Goal: Transaction & Acquisition: Purchase product/service

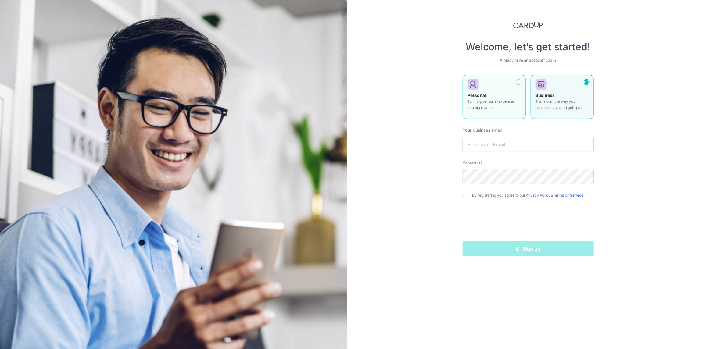
click at [494, 99] on p "Turn big personal expenses into big rewards." at bounding box center [494, 104] width 53 height 12
click at [504, 146] on input "text" at bounding box center [528, 144] width 131 height 15
type input "[EMAIL_ADDRESS][DOMAIN_NAME]"
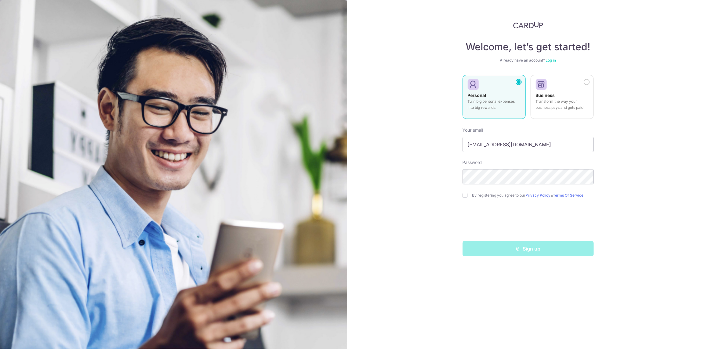
click at [441, 170] on div "Welcome, let’s get started! Already have an account? Log in Personal Turn big p…" at bounding box center [528, 174] width 362 height 349
click at [467, 195] on div "Must be at least 8 characters long and include at least 1 digit or symbol (!@#$…" at bounding box center [528, 196] width 131 height 23
click at [623, 204] on div "Welcome, let’s get started! Already have an account? Log in Personal Turn big p…" at bounding box center [528, 174] width 362 height 349
click at [689, 154] on div "Welcome, let’s get started! Already have an account? Log in Personal Turn big p…" at bounding box center [528, 174] width 362 height 349
click at [465, 197] on input "checkbox" at bounding box center [465, 195] width 5 height 5
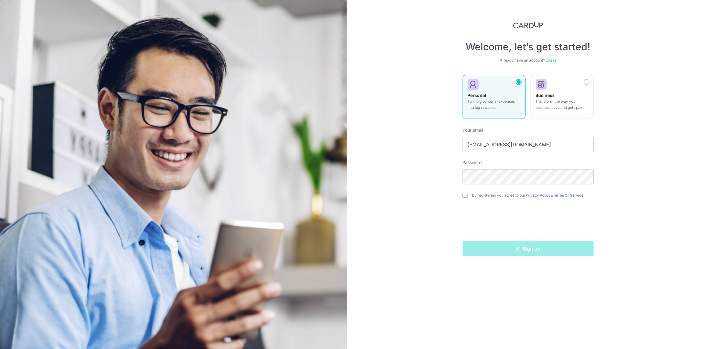
checkbox input "true"
click at [536, 250] on button "Sign up" at bounding box center [528, 248] width 131 height 15
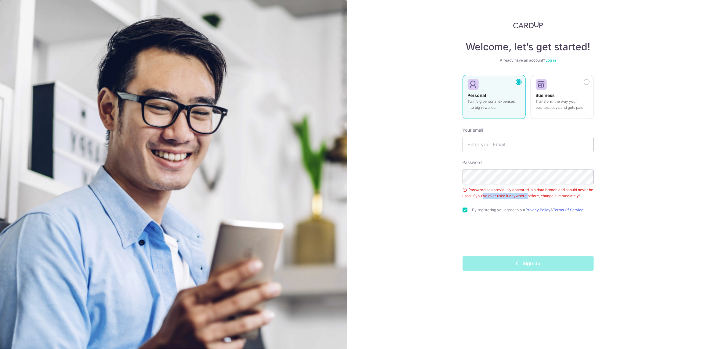
drag, startPoint x: 490, startPoint y: 197, endPoint x: 542, endPoint y: 198, distance: 52.8
click at [535, 198] on div "Password has previously appeared in a data breach and should never be used. If …" at bounding box center [528, 193] width 131 height 12
click at [559, 197] on div "Password has previously appeared in a data breach and should never be used. If …" at bounding box center [528, 193] width 131 height 12
click at [519, 145] on input "text" at bounding box center [528, 144] width 131 height 15
type input "[EMAIL_ADDRESS][DOMAIN_NAME]"
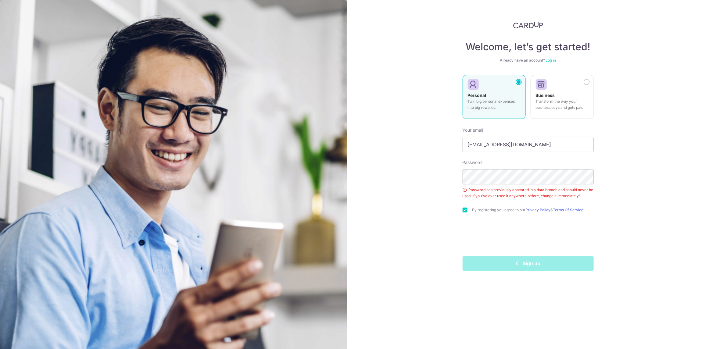
click at [626, 205] on div "Welcome, let’s get started! Already have an account? Log in Personal Turn big p…" at bounding box center [528, 174] width 362 height 349
click at [531, 263] on button "Sign up" at bounding box center [528, 263] width 131 height 15
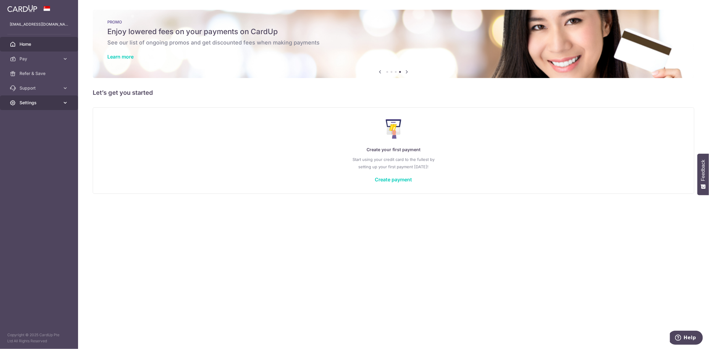
click at [39, 101] on span "Settings" at bounding box center [40, 103] width 40 height 6
click at [27, 117] on span "Account" at bounding box center [40, 117] width 40 height 6
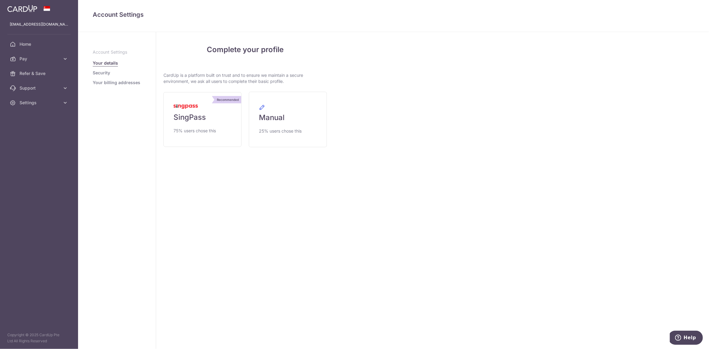
click at [111, 82] on link "Your billing addresses" at bounding box center [117, 83] width 48 height 6
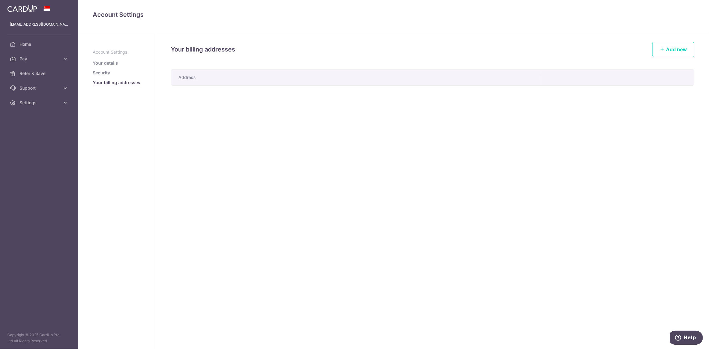
click at [106, 73] on link "Security" at bounding box center [101, 73] width 17 height 6
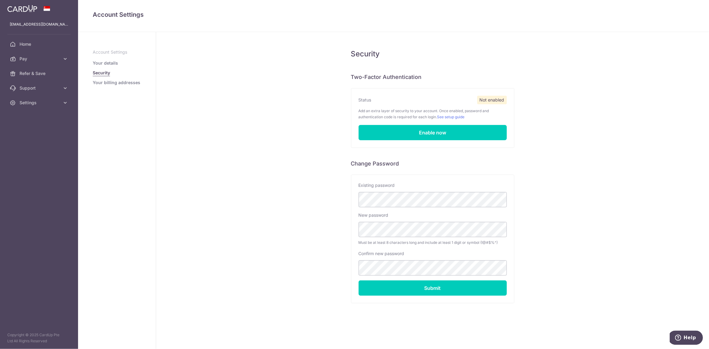
click at [119, 82] on link "Your billing addresses" at bounding box center [117, 83] width 48 height 6
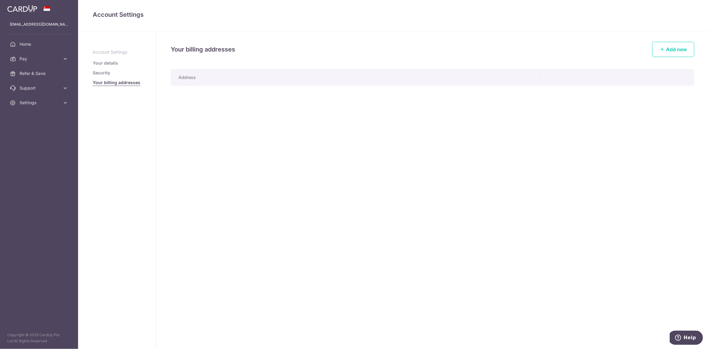
click at [226, 80] on th "Address" at bounding box center [356, 78] width 370 height 16
click at [27, 42] on span "Home" at bounding box center [40, 44] width 40 height 6
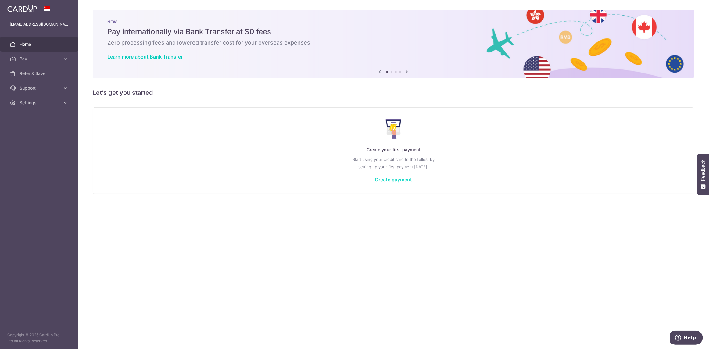
click at [403, 180] on link "Create payment" at bounding box center [393, 180] width 37 height 6
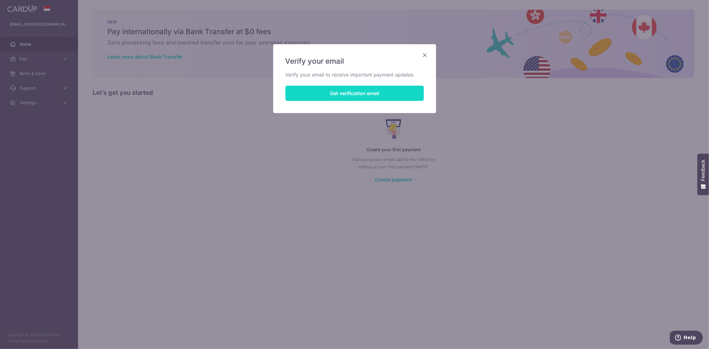
click at [367, 94] on button "Get verification email" at bounding box center [354, 93] width 138 height 15
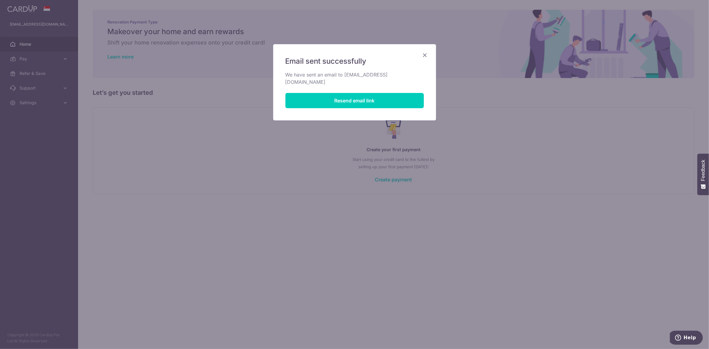
click at [407, 35] on div "Email sent successfully We have sent an email to boonfong_lee@yahoo.com.sg Rese…" at bounding box center [354, 174] width 709 height 349
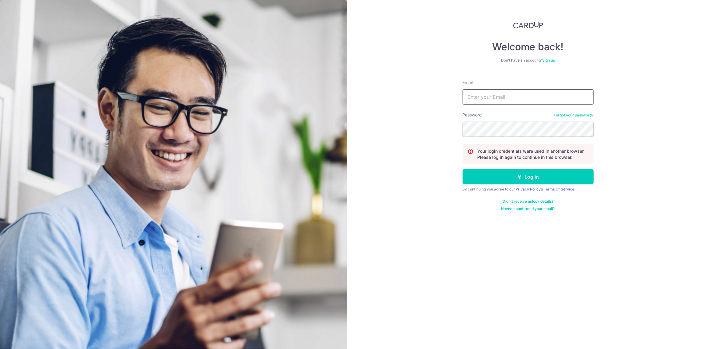
click at [496, 96] on input "Email" at bounding box center [528, 96] width 131 height 15
type input "[EMAIL_ADDRESS][DOMAIN_NAME]"
click at [533, 176] on button "Log in" at bounding box center [528, 176] width 131 height 15
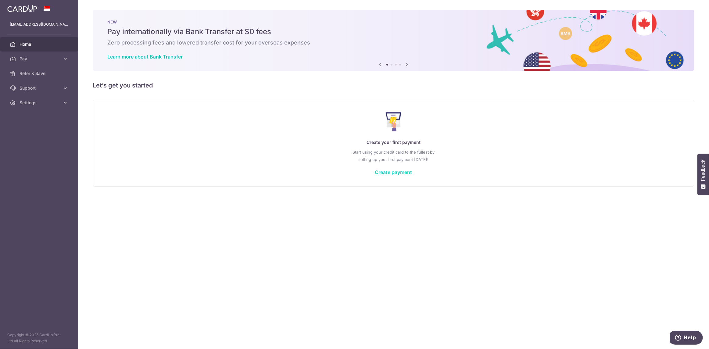
click at [388, 171] on link "Create payment" at bounding box center [393, 172] width 37 height 6
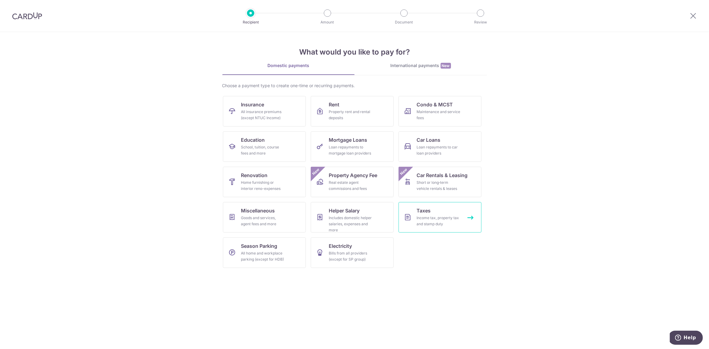
click at [440, 221] on div "Income tax, property tax and stamp duty" at bounding box center [439, 221] width 44 height 12
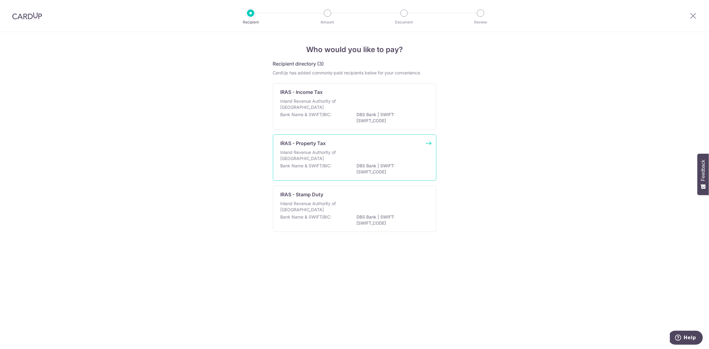
click at [368, 158] on div "Inland Revenue Authority of Singapore" at bounding box center [355, 155] width 148 height 13
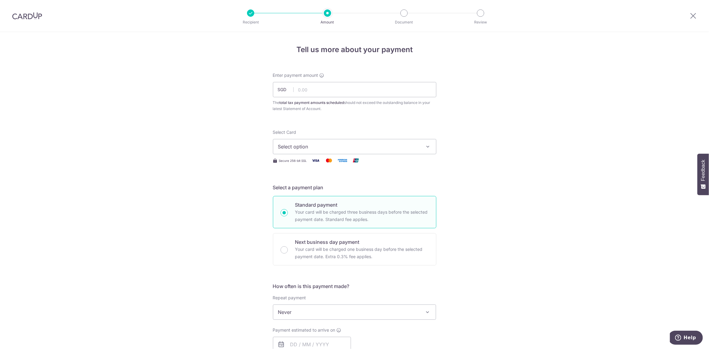
click at [420, 146] on button "Select option" at bounding box center [354, 146] width 163 height 15
click at [321, 163] on span "Add credit card" at bounding box center [360, 164] width 142 height 6
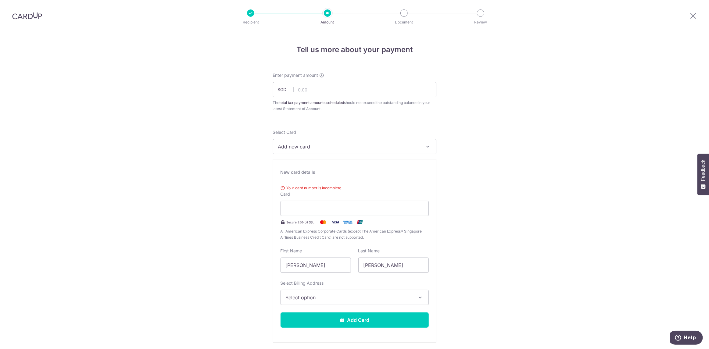
type input "01 / 2032"
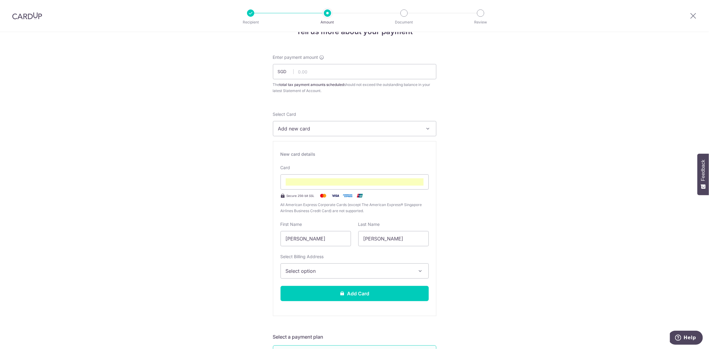
click at [299, 272] on span "Select option" at bounding box center [349, 270] width 127 height 7
click at [308, 286] on span "Add Billing Address" at bounding box center [360, 288] width 127 height 6
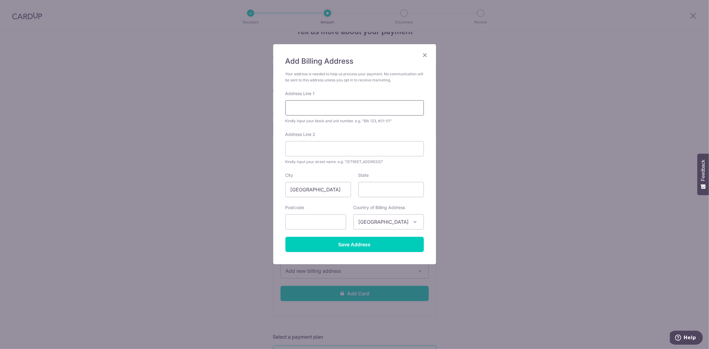
click at [330, 113] on input "Address Line 1" at bounding box center [354, 107] width 138 height 15
type input "39 Amber Gardens"
type input "#02-20"
type input "439970"
click at [243, 135] on div "Add Billing Address Your address is needed to help us process your payment. No …" at bounding box center [354, 174] width 709 height 349
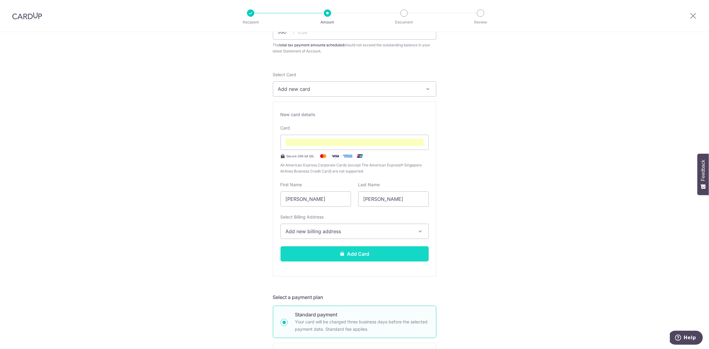
scroll to position [79, 0]
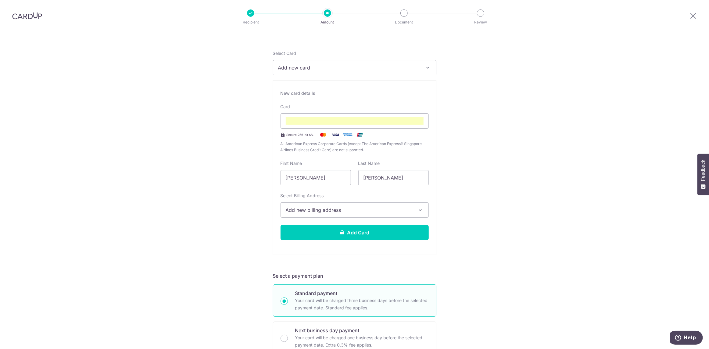
click at [414, 209] on button "Add new billing address" at bounding box center [355, 209] width 148 height 15
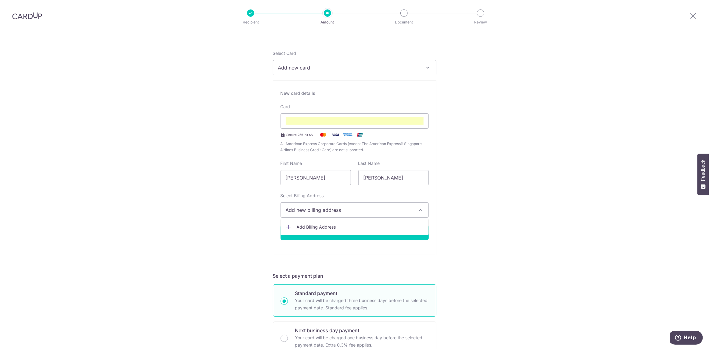
click at [514, 199] on div "Tell us more about your payment Enter payment amount SGD The total tax payment …" at bounding box center [354, 328] width 709 height 750
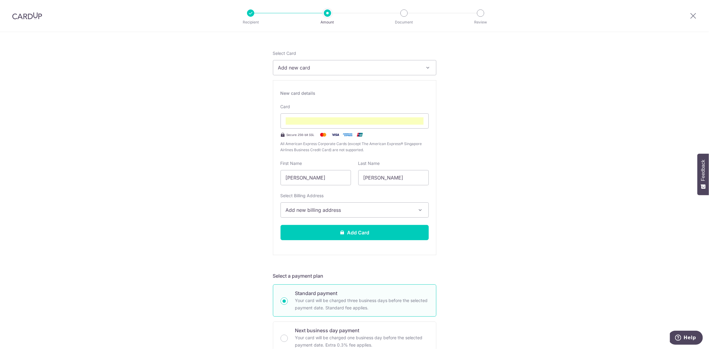
click at [504, 186] on div "Tell us more about your payment Enter payment amount SGD The total tax payment …" at bounding box center [354, 328] width 709 height 750
click at [345, 212] on span "Add new billing address" at bounding box center [349, 209] width 127 height 7
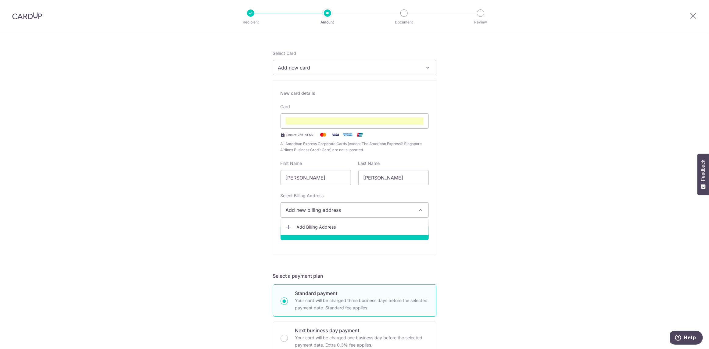
click at [302, 227] on span "Add Billing Address" at bounding box center [360, 227] width 127 height 6
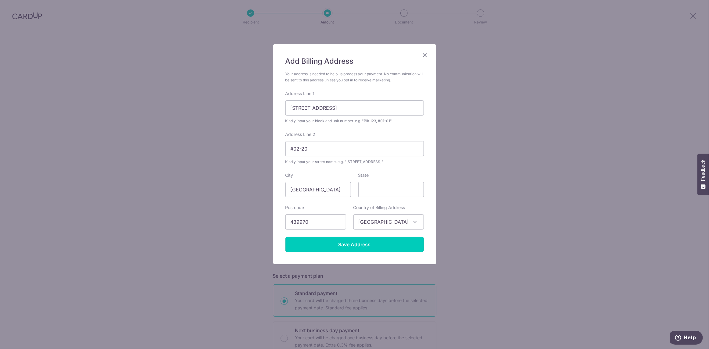
drag, startPoint x: 370, startPoint y: 243, endPoint x: 345, endPoint y: 249, distance: 25.1
click at [369, 243] on input "Save Address" at bounding box center [354, 244] width 138 height 15
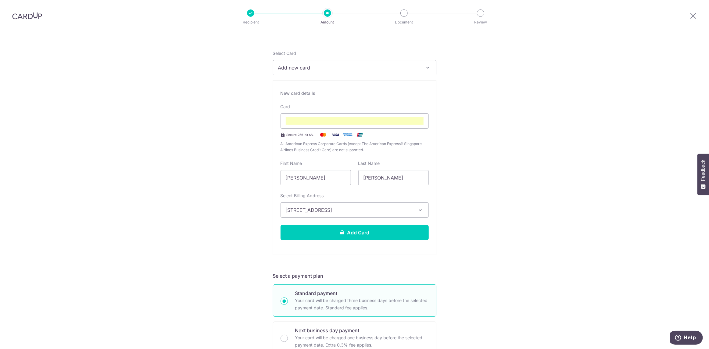
click at [453, 243] on div "Tell us more about your payment Enter payment amount SGD The total tax payment …" at bounding box center [354, 328] width 709 height 750
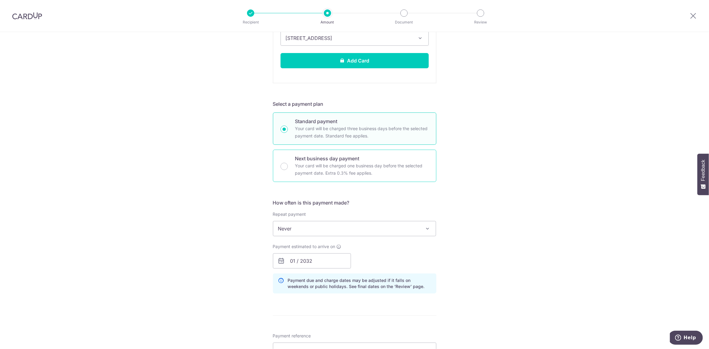
scroll to position [262, 0]
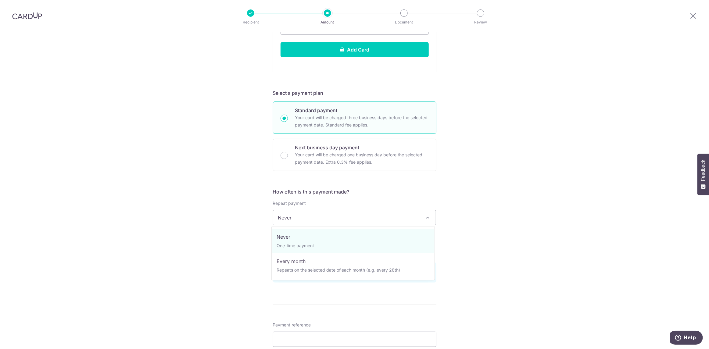
click at [314, 216] on span "Never" at bounding box center [354, 217] width 163 height 15
click at [216, 238] on div "Tell us more about your payment Enter payment amount SGD The total tax payment …" at bounding box center [354, 145] width 709 height 750
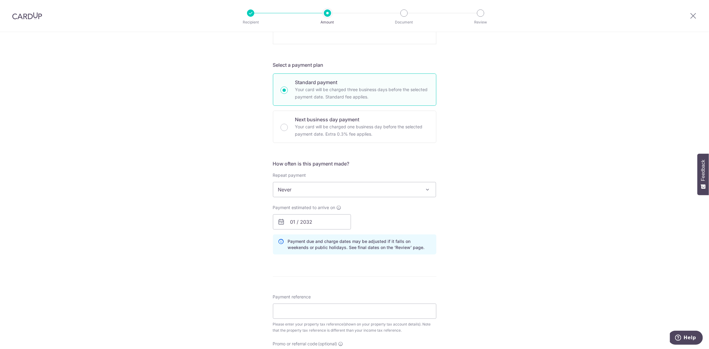
scroll to position [292, 0]
drag, startPoint x: 256, startPoint y: 242, endPoint x: 259, endPoint y: 241, distance: 3.4
click at [259, 241] on div "Tell us more about your payment Enter payment amount SGD The total tax payment …" at bounding box center [354, 115] width 709 height 750
drag, startPoint x: 311, startPoint y: 222, endPoint x: 316, endPoint y: 220, distance: 5.6
click at [311, 221] on input "01 / 2032" at bounding box center [312, 219] width 78 height 15
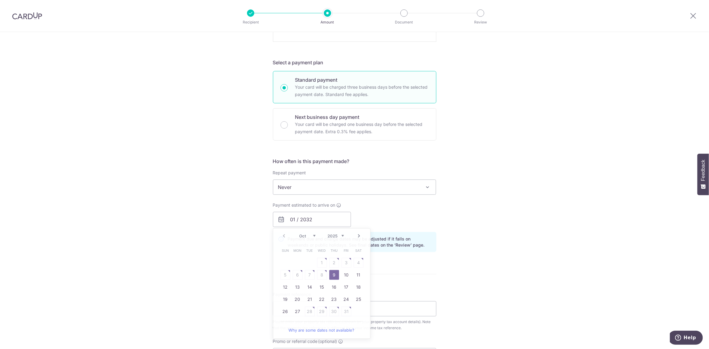
click at [432, 217] on div "Payment estimated to arrive on 01 / 2032 Prev Next Oct Nov Dec 2025 2026 Sun Mo…" at bounding box center [354, 214] width 171 height 25
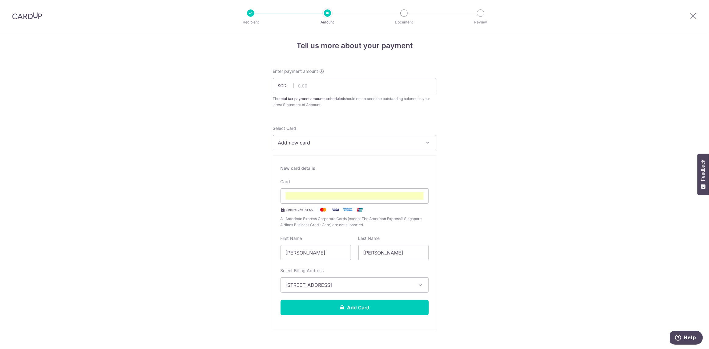
scroll to position [0, 0]
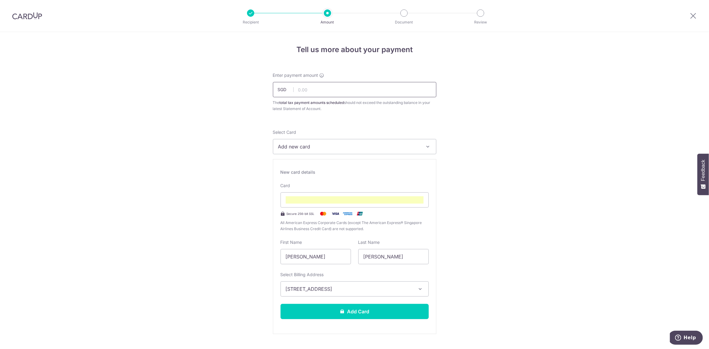
click at [324, 91] on input "text" at bounding box center [354, 89] width 163 height 15
type input "972.00"
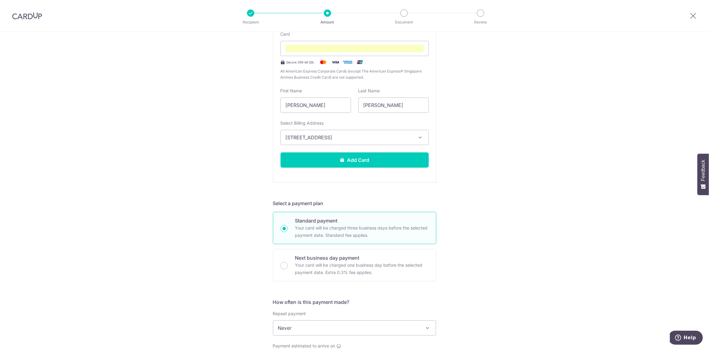
scroll to position [152, 0]
click at [353, 156] on button "Add Card" at bounding box center [355, 159] width 148 height 15
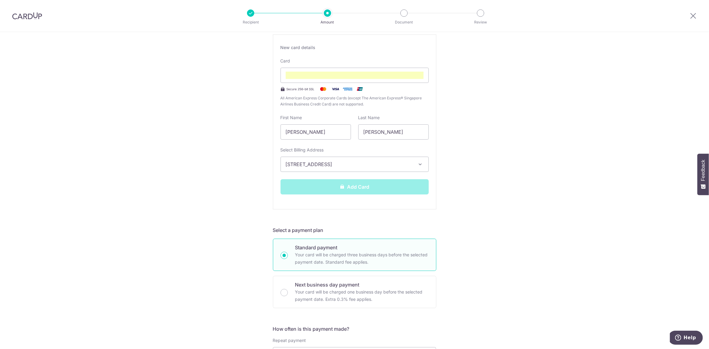
scroll to position [0, 0]
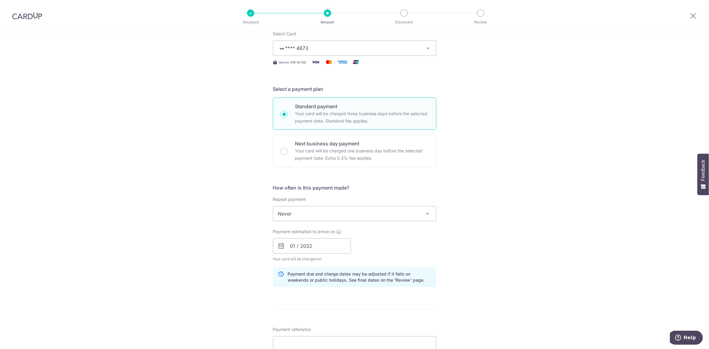
scroll to position [122, 0]
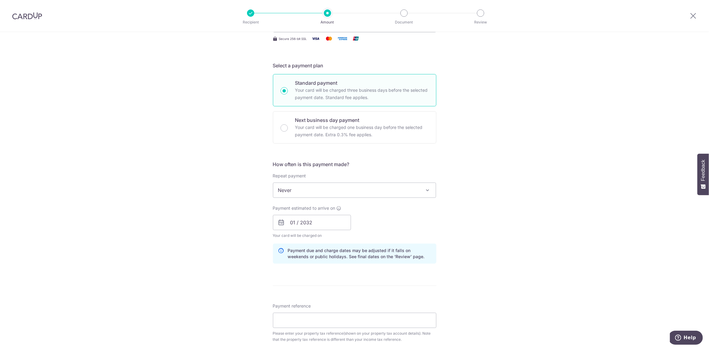
click at [300, 188] on span "Never" at bounding box center [354, 190] width 163 height 15
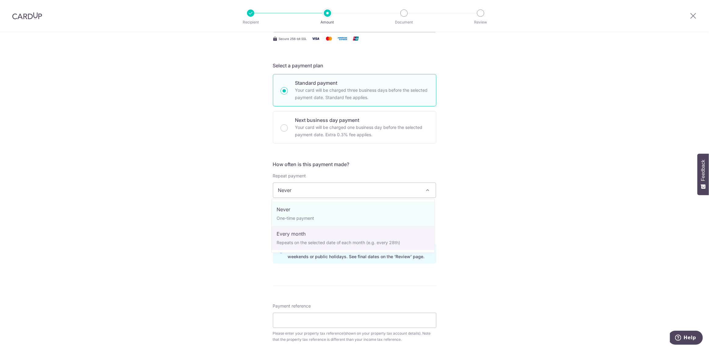
select select "3"
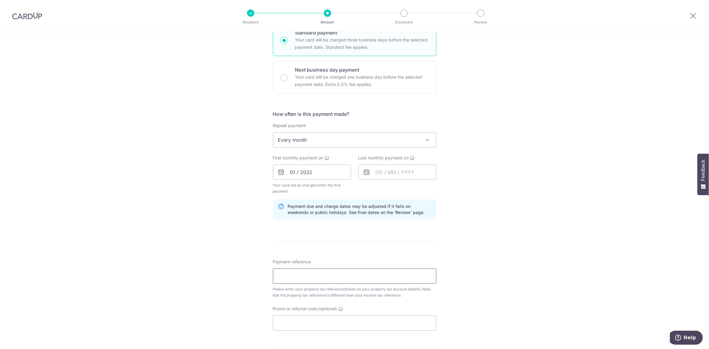
scroll to position [183, 0]
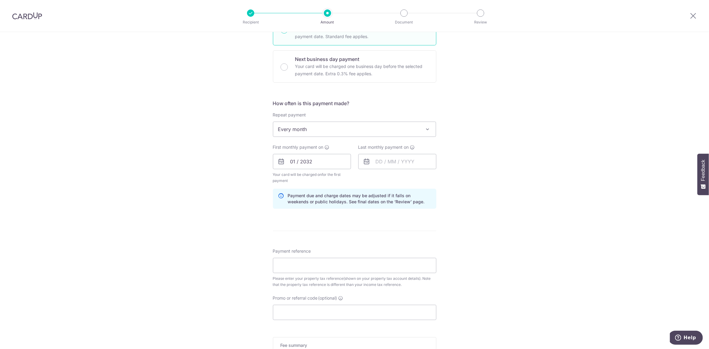
click at [405, 242] on form "Enter payment amount SGD 972.00 972.00 The total tax payment amounts scheduled …" at bounding box center [354, 153] width 163 height 528
click at [333, 161] on input "01 / 2032" at bounding box center [312, 161] width 78 height 15
click at [336, 178] on select "2025 2026" at bounding box center [336, 178] width 16 height 5
click at [328, 176] on select "2025 2026" at bounding box center [336, 178] width 16 height 5
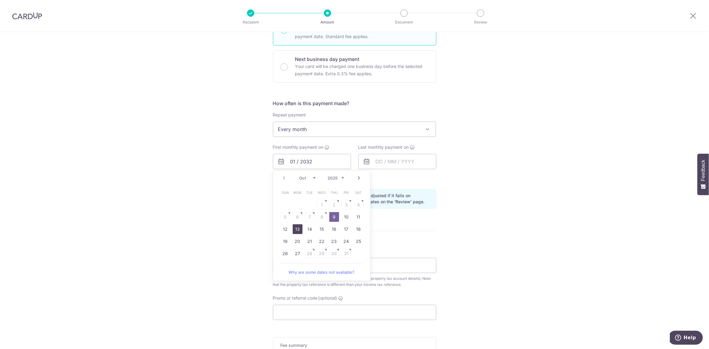
drag, startPoint x: 296, startPoint y: 229, endPoint x: 393, endPoint y: 227, distance: 96.7
click at [296, 229] on link "13" at bounding box center [298, 229] width 10 height 10
type input "13/10/2025"
click at [437, 224] on div "Tell us more about your payment Enter payment amount SGD 972.00 972.00 The tota…" at bounding box center [354, 147] width 709 height 597
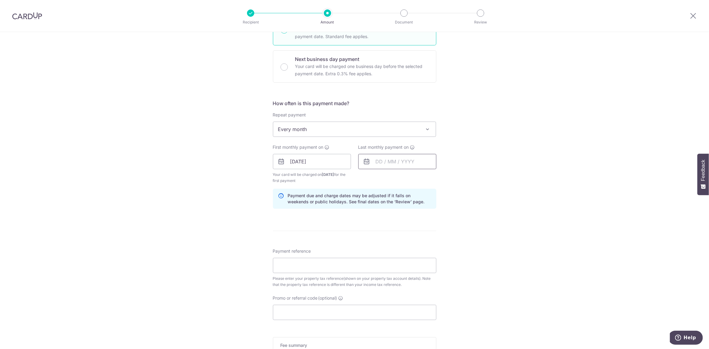
click at [378, 162] on input "text" at bounding box center [397, 161] width 78 height 15
click at [395, 177] on select "Oct Nov Dec" at bounding box center [393, 178] width 16 height 5
click at [381, 239] on link "17" at bounding box center [383, 242] width 10 height 10
type input "[DATE]"
click at [315, 161] on input "13/10/2025" at bounding box center [312, 161] width 78 height 15
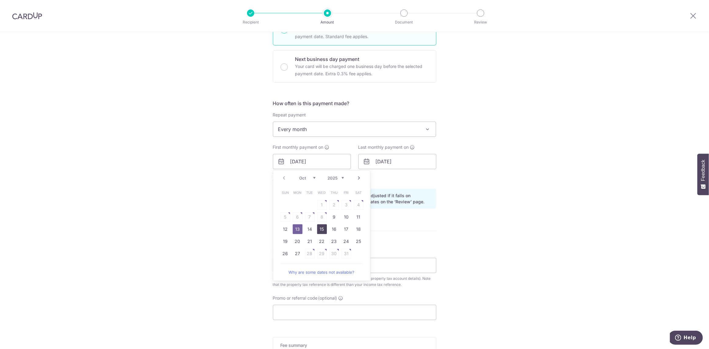
click at [322, 228] on link "15" at bounding box center [322, 229] width 10 height 10
type input "[DATE]"
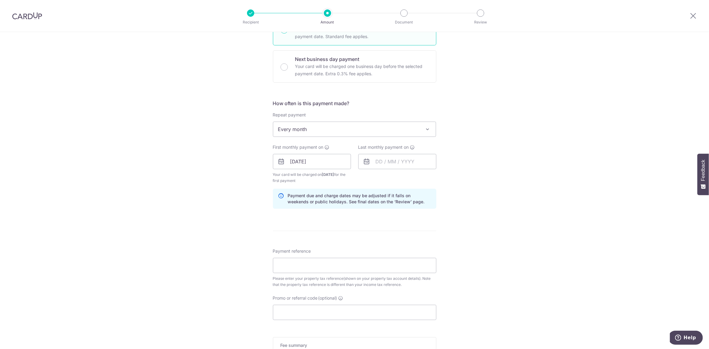
click at [445, 224] on div "Tell us more about your payment Enter payment amount SGD 972.00 972.00 The tota…" at bounding box center [354, 147] width 709 height 597
click at [416, 164] on input "text" at bounding box center [397, 161] width 78 height 15
click at [507, 175] on div "Tell us more about your payment Enter payment amount SGD 972.00 972.00 The tota…" at bounding box center [354, 147] width 709 height 597
click at [410, 161] on input "text" at bounding box center [397, 161] width 78 height 15
click at [399, 177] on select "Oct Nov Dec" at bounding box center [393, 178] width 16 height 5
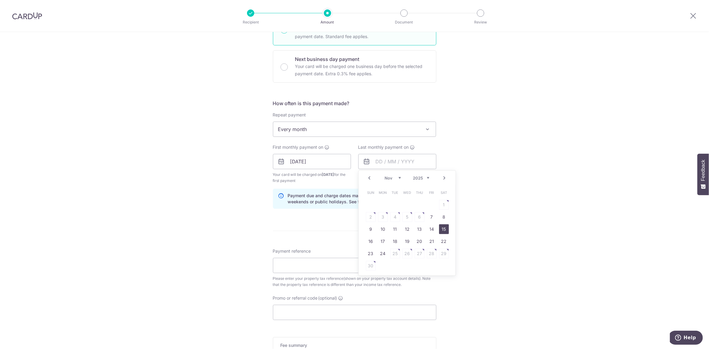
click at [439, 228] on link "15" at bounding box center [444, 229] width 10 height 10
type input "[DATE]"
click at [371, 235] on form "Enter payment amount SGD 972.00 972.00 The total tax payment amounts scheduled …" at bounding box center [354, 153] width 163 height 528
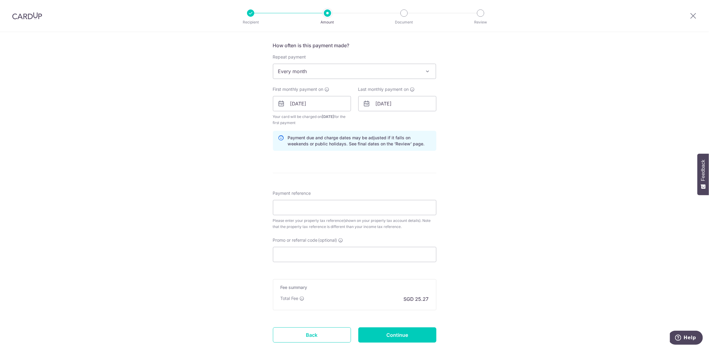
scroll to position [244, 0]
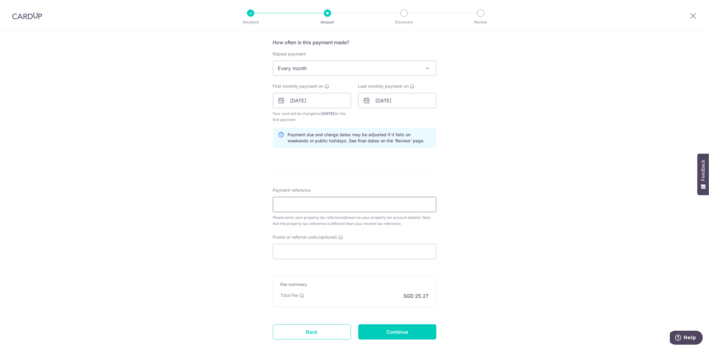
click at [297, 202] on input "Payment reference" at bounding box center [354, 204] width 163 height 15
click at [306, 204] on input "Payment reference" at bounding box center [354, 204] width 163 height 15
paste input "0923122U"
type input "0923122U"
click at [509, 204] on div "Tell us more about your payment Enter payment amount SGD 972.00 972.00 The tota…" at bounding box center [354, 86] width 709 height 597
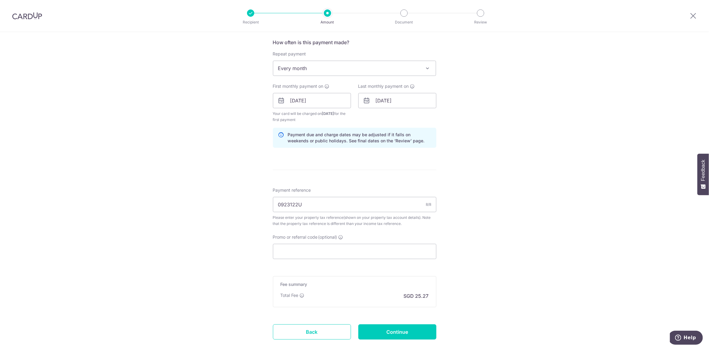
click at [367, 224] on div "Please enter your property tax reference(shown on your property tax account det…" at bounding box center [354, 221] width 163 height 12
click at [220, 246] on div "Tell us more about your payment Enter payment amount SGD 972.00 972.00 The tota…" at bounding box center [354, 86] width 709 height 597
drag, startPoint x: 579, startPoint y: 161, endPoint x: 576, endPoint y: 159, distance: 3.1
click at [577, 159] on div "Tell us more about your payment Enter payment amount SGD 972.00 972.00 The tota…" at bounding box center [354, 86] width 709 height 597
click at [314, 249] on input "Promo or referral code (optional)" at bounding box center [354, 251] width 163 height 15
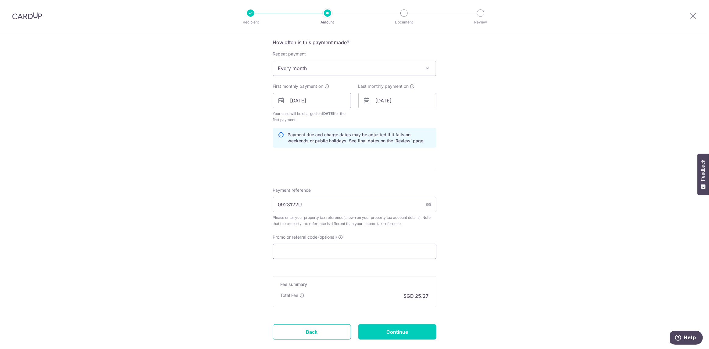
paste input "VTAX25R"
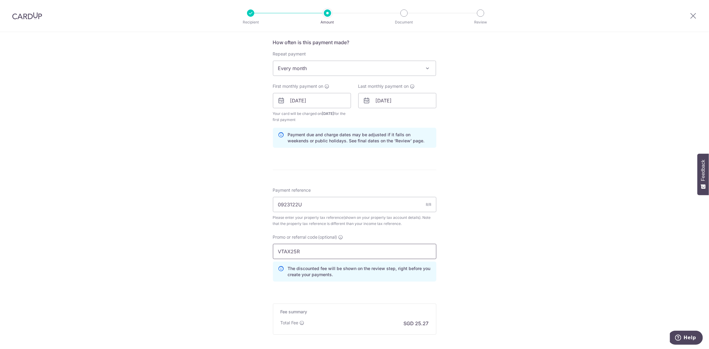
type input "VTAX25R"
click at [516, 234] on div "Tell us more about your payment Enter payment amount SGD 972.00 972.00 The tota…" at bounding box center [354, 100] width 709 height 625
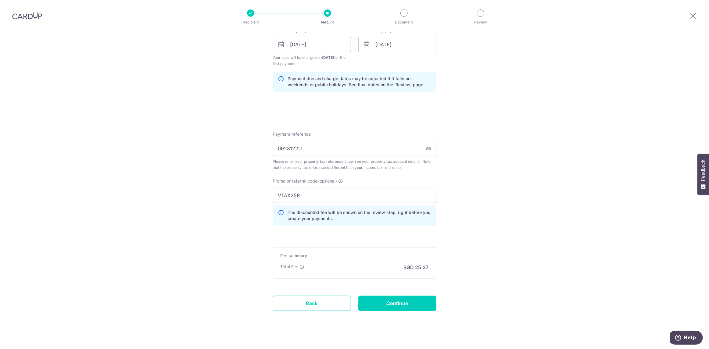
scroll to position [307, 0]
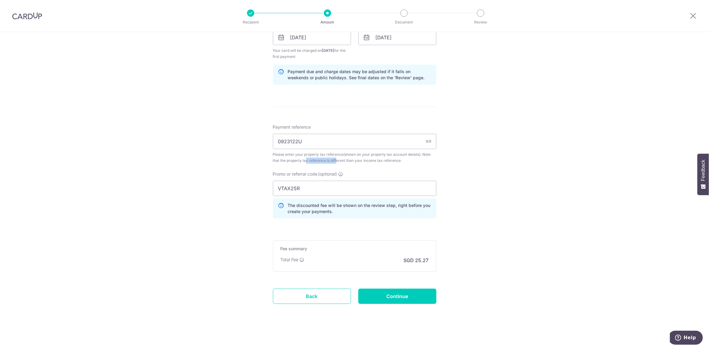
drag, startPoint x: 289, startPoint y: 160, endPoint x: 323, endPoint y: 158, distance: 34.2
click at [323, 158] on div "Please enter your property tax reference(shown on your property tax account det…" at bounding box center [354, 158] width 163 height 12
click at [360, 158] on div "Please enter your property tax reference(shown on your property tax account det…" at bounding box center [354, 158] width 163 height 12
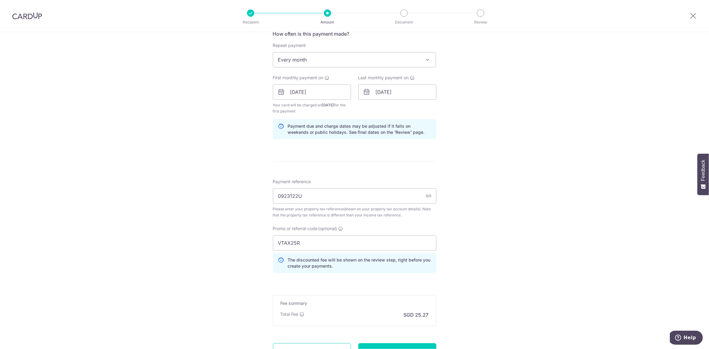
scroll to position [246, 0]
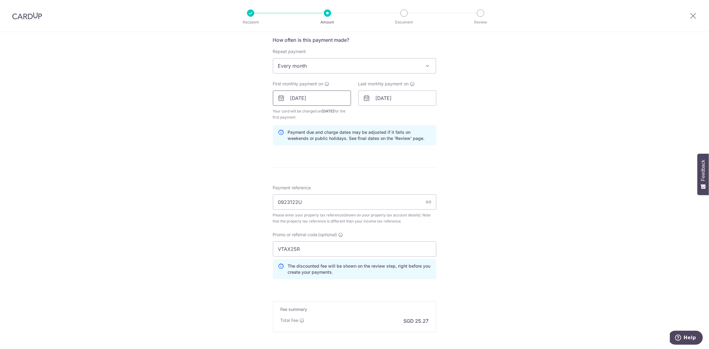
click at [301, 101] on input "15/10/2025" at bounding box center [312, 98] width 78 height 15
click at [320, 165] on link "15" at bounding box center [322, 166] width 10 height 10
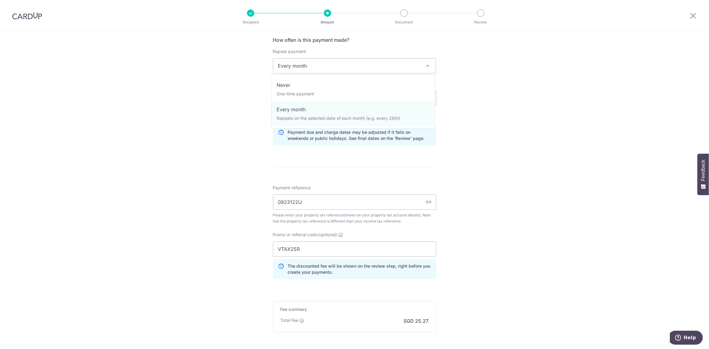
click at [342, 67] on span "Every month" at bounding box center [354, 66] width 163 height 15
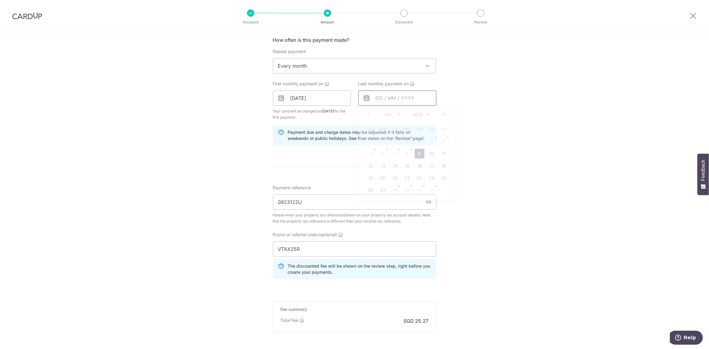
click at [392, 100] on input "text" at bounding box center [397, 98] width 78 height 15
click at [398, 114] on select "Oct Nov Dec" at bounding box center [393, 114] width 16 height 5
click at [380, 176] on link "17" at bounding box center [383, 178] width 10 height 10
click at [204, 162] on div "Tell us more about your payment Enter payment amount SGD 972.00 972.00 The tota…" at bounding box center [354, 98] width 709 height 625
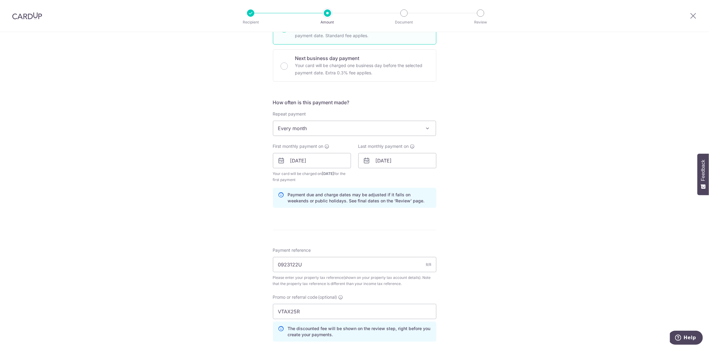
scroll to position [185, 0]
click at [392, 159] on input "17/11/2025" at bounding box center [397, 159] width 78 height 15
click at [443, 226] on link "15" at bounding box center [444, 227] width 10 height 10
type input "15/11/2025"
click at [305, 227] on form "Enter payment amount SGD 972.00 972.00 The total tax payment amounts scheduled …" at bounding box center [354, 165] width 163 height 556
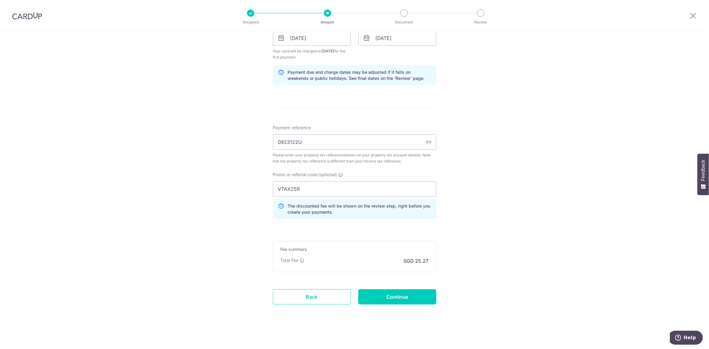
scroll to position [307, 0]
click at [556, 274] on div "Tell us more about your payment Enter payment amount SGD 972.00 972.00 The tota…" at bounding box center [354, 37] width 709 height 625
click at [409, 295] on input "Continue" at bounding box center [397, 296] width 78 height 15
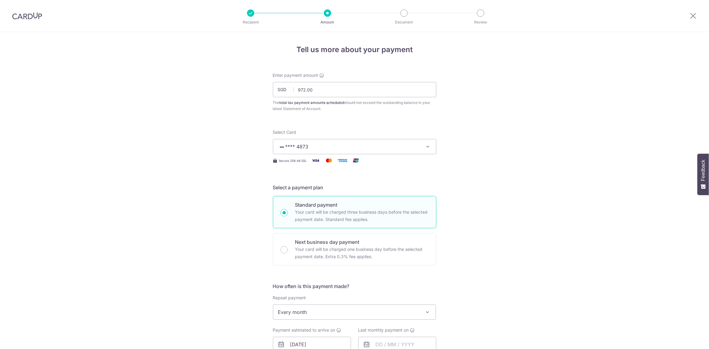
scroll to position [285, 0]
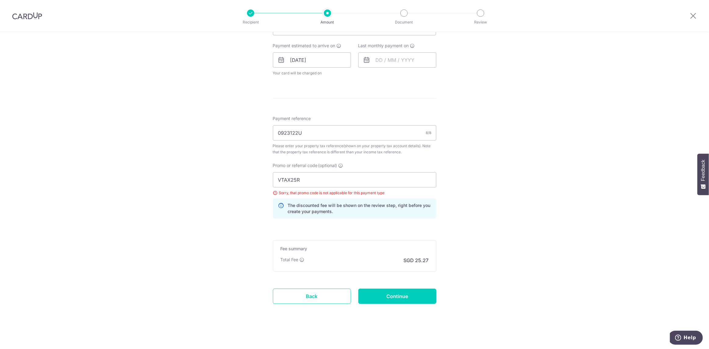
click at [513, 81] on div "Tell us more about your payment Enter payment amount SGD 972.00 972.00 The tota…" at bounding box center [354, 49] width 709 height 602
drag, startPoint x: 324, startPoint y: 179, endPoint x: 225, endPoint y: 193, distance: 100.4
click at [225, 193] on div "Tell us more about your payment Enter payment amount SGD 972.00 972.00 The tota…" at bounding box center [354, 49] width 709 height 602
paste input "ONE"
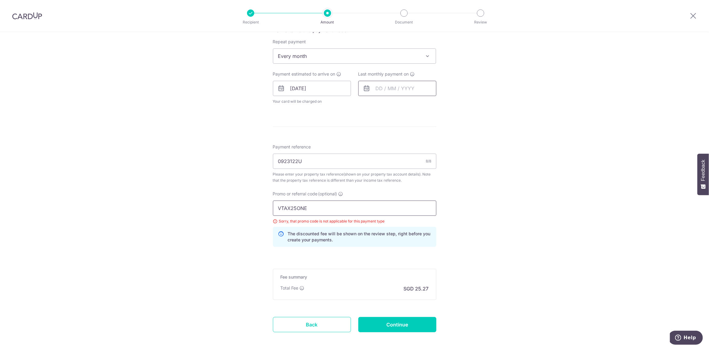
scroll to position [254, 0]
type input "VTAX25ONE"
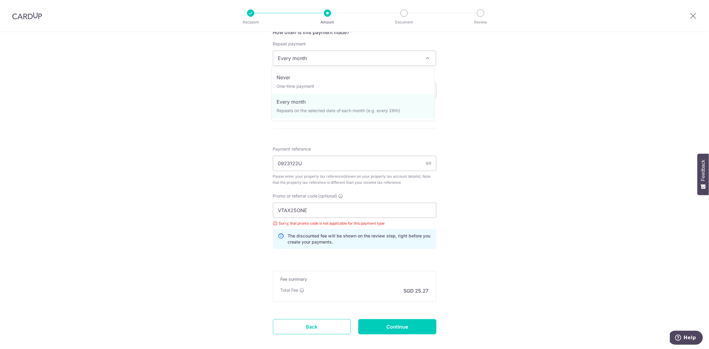
click at [325, 58] on span "Every month" at bounding box center [354, 58] width 163 height 15
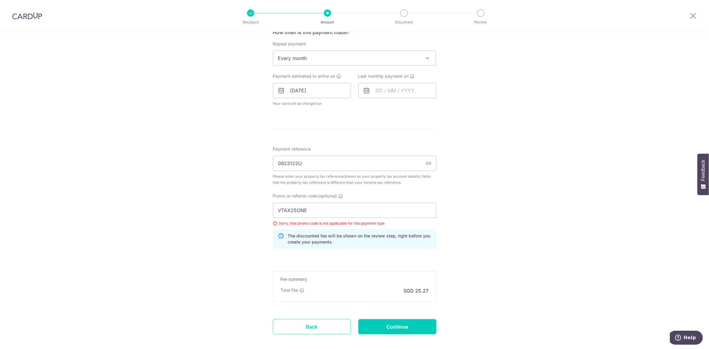
click at [471, 140] on div "Tell us more about your payment Enter payment amount SGD 972.00 972.00 The tota…" at bounding box center [354, 79] width 709 height 602
click at [393, 90] on input "text" at bounding box center [397, 90] width 78 height 15
click at [396, 106] on select "Oct Nov Dec" at bounding box center [393, 107] width 16 height 5
click at [381, 170] on link "17" at bounding box center [383, 171] width 10 height 10
type input "[DATE]"
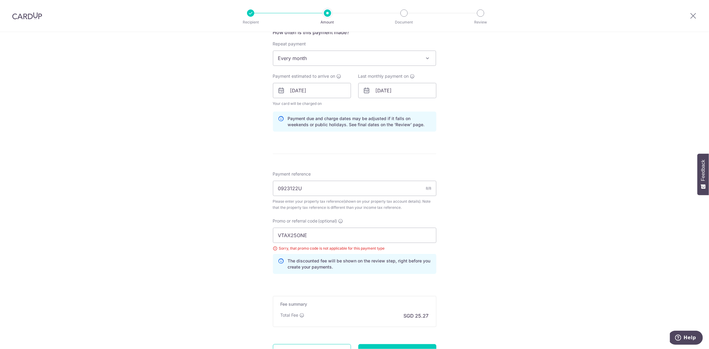
click at [502, 153] on div "Tell us more about your payment Enter payment amount SGD 972.00 972.00 The tota…" at bounding box center [354, 91] width 709 height 627
click at [550, 219] on div "Tell us more about your payment Enter payment amount SGD 972.00 972.00 The tota…" at bounding box center [354, 91] width 709 height 627
click at [328, 234] on input "VTAX25ONE" at bounding box center [354, 235] width 163 height 15
paste input "R"
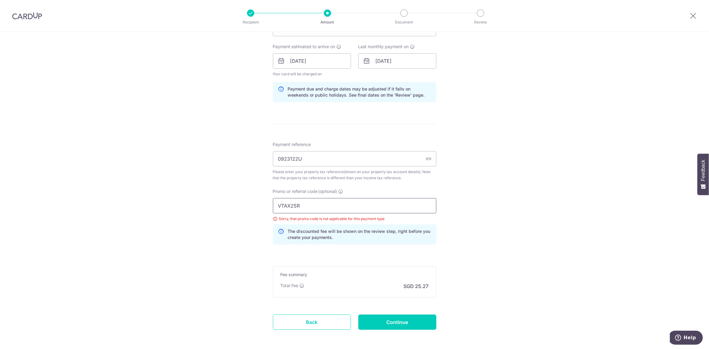
scroll to position [285, 0]
type input "VTAX25R"
click at [391, 317] on input "Continue" at bounding box center [397, 321] width 78 height 15
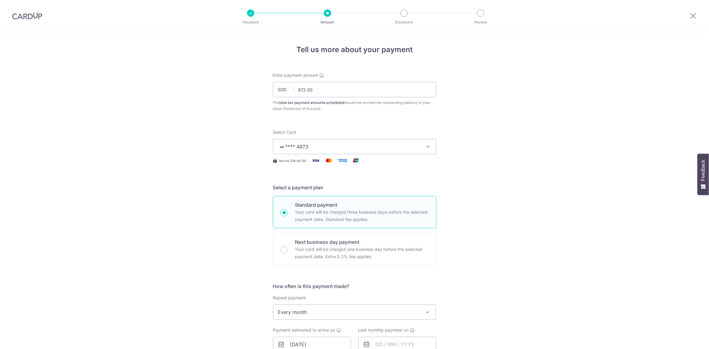
scroll to position [285, 0]
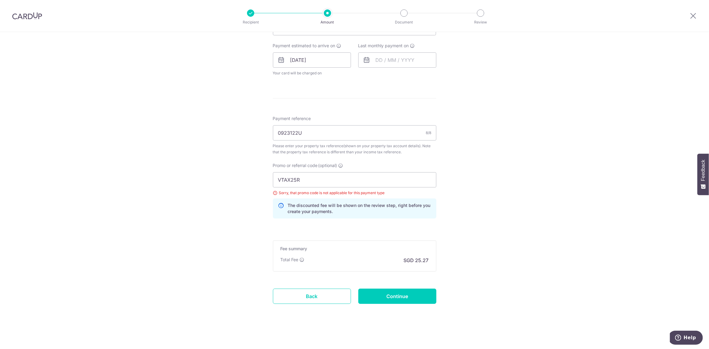
click at [494, 166] on div "Tell us more about your payment Enter payment amount SGD 972.00 972.00 The tota…" at bounding box center [354, 49] width 709 height 602
click at [318, 178] on input "VTAX25R" at bounding box center [354, 179] width 163 height 15
paste input "ONE"
type input "VTAX25ONE"
click at [402, 295] on input "Continue" at bounding box center [397, 296] width 78 height 15
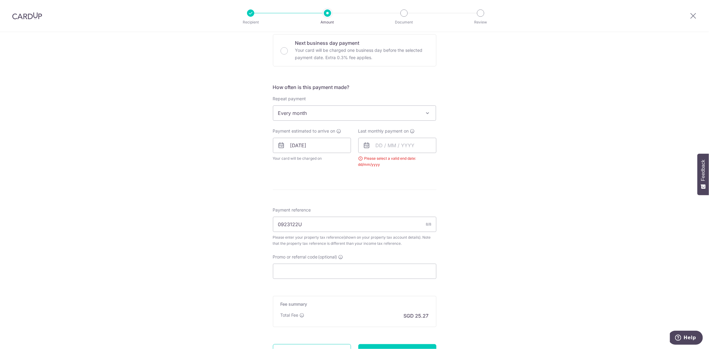
scroll to position [255, 0]
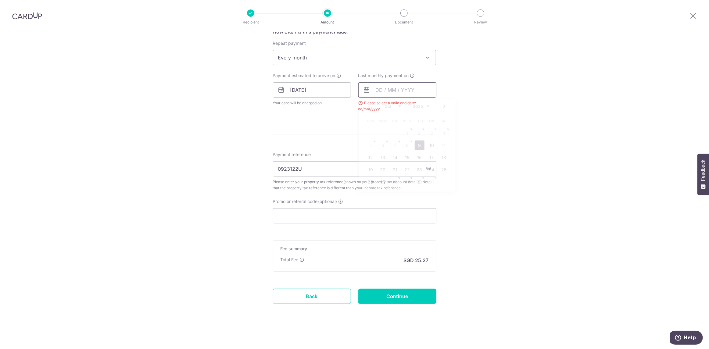
click at [384, 88] on input "text" at bounding box center [397, 89] width 78 height 15
click at [398, 106] on select "Oct Nov Dec" at bounding box center [393, 106] width 16 height 5
click at [506, 127] on div "Tell us more about your payment Enter payment amount SGD 972.00 972.00 The tota…" at bounding box center [354, 63] width 709 height 572
click at [380, 91] on input "text" at bounding box center [397, 89] width 78 height 15
click at [396, 107] on select "Oct Nov Dec" at bounding box center [393, 106] width 16 height 5
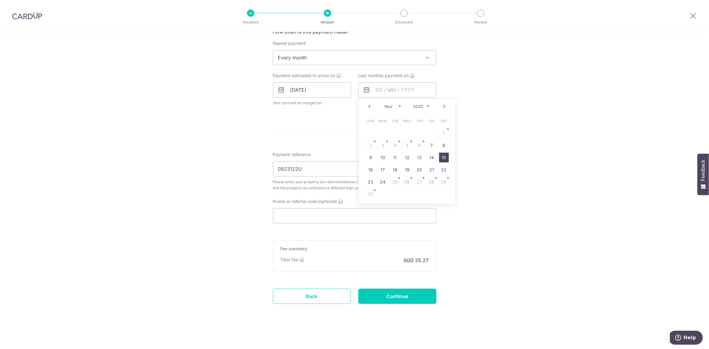
click at [442, 158] on link "15" at bounding box center [444, 158] width 10 height 10
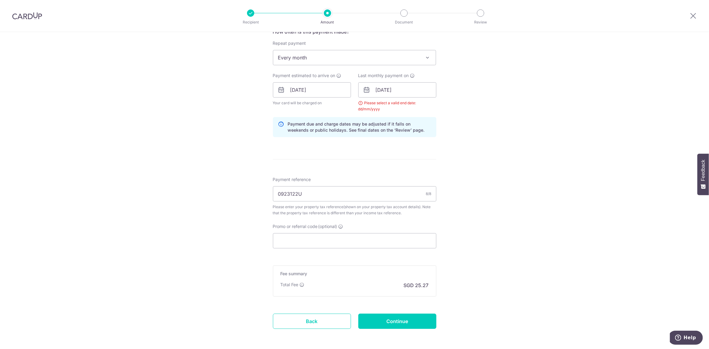
click at [525, 152] on div "Tell us more about your payment Enter payment amount SGD 972.00 972.00 The tota…" at bounding box center [354, 75] width 709 height 597
click at [392, 91] on input "[DATE]" at bounding box center [397, 89] width 78 height 15
click at [381, 168] on link "17" at bounding box center [383, 170] width 10 height 10
click at [481, 150] on div "Tell us more about your payment Enter payment amount SGD 972.00 972.00 The tota…" at bounding box center [354, 75] width 709 height 597
click at [410, 88] on input "[DATE]" at bounding box center [397, 89] width 78 height 15
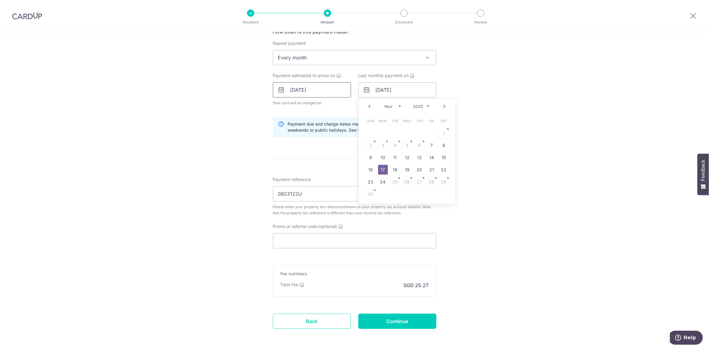
drag, startPoint x: 339, startPoint y: 162, endPoint x: 314, endPoint y: 88, distance: 77.3
click at [339, 161] on form "Enter payment amount SGD 972.00 972.00 The total tax payment amounts scheduled …" at bounding box center [354, 82] width 163 height 528
click at [332, 91] on input "[DATE]" at bounding box center [312, 89] width 78 height 15
click at [418, 91] on input "[DATE]" at bounding box center [397, 89] width 78 height 15
click at [392, 168] on link "18" at bounding box center [395, 170] width 10 height 10
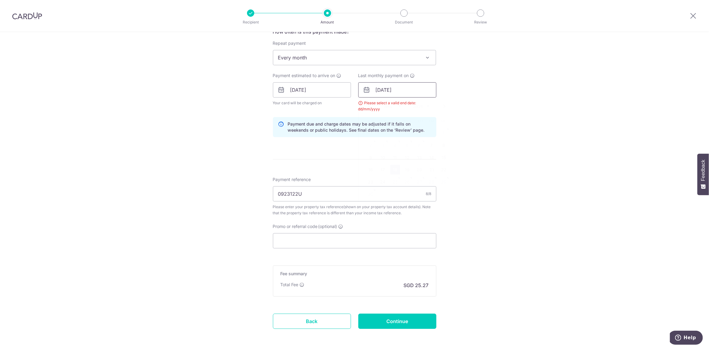
click at [408, 91] on input "18/11/2025" at bounding box center [397, 89] width 78 height 15
click at [370, 170] on link "16" at bounding box center [371, 170] width 10 height 10
click at [342, 166] on form "Enter payment amount SGD 972.00 972.00 The total tax payment amounts scheduled …" at bounding box center [354, 82] width 163 height 528
click at [409, 91] on input "16/11/2025" at bounding box center [397, 89] width 78 height 15
click at [481, 138] on div "Tell us more about your payment Enter payment amount SGD 972.00 972.00 The tota…" at bounding box center [354, 75] width 709 height 597
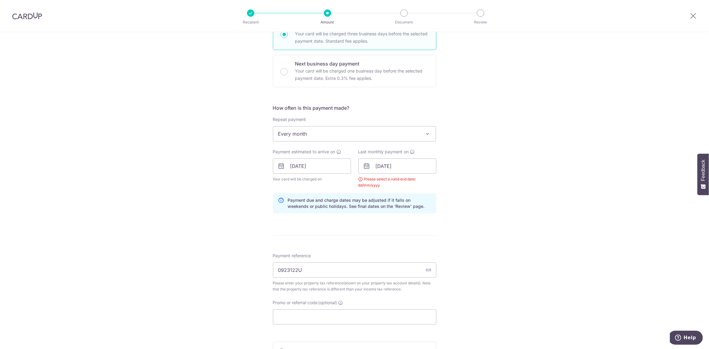
scroll to position [224, 0]
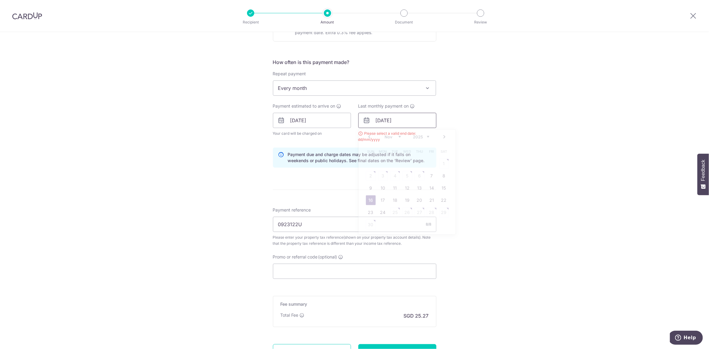
click at [411, 122] on input "16/11/2025" at bounding box center [397, 120] width 78 height 15
click at [398, 137] on select "Oct Nov Dec" at bounding box center [393, 136] width 16 height 5
click at [381, 187] on link "15" at bounding box center [383, 188] width 10 height 10
type input "15/12/2025"
click at [351, 189] on form "Enter payment amount SGD 972.00 972.00 The total tax payment amounts scheduled …" at bounding box center [354, 112] width 163 height 528
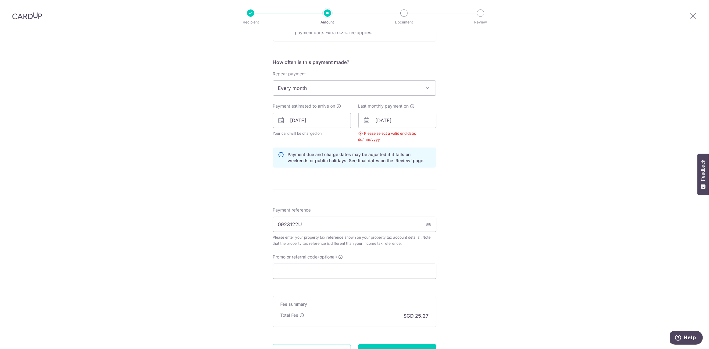
click at [363, 120] on icon at bounding box center [366, 120] width 7 height 7
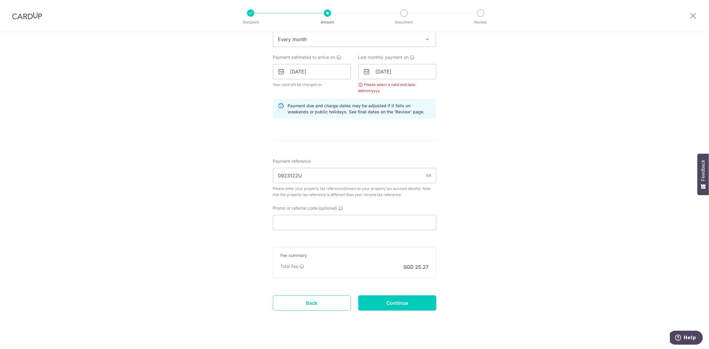
scroll to position [280, 0]
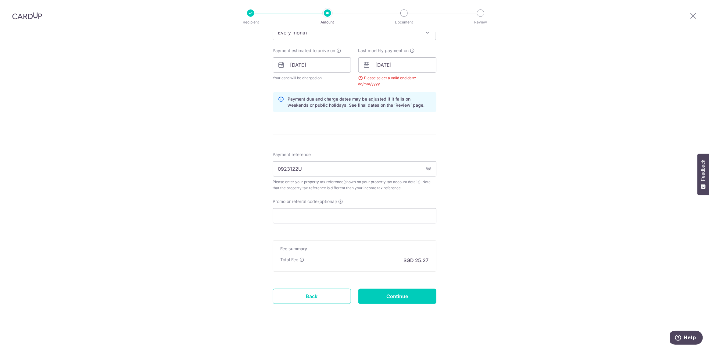
click at [520, 133] on div "Tell us more about your payment Enter payment amount SGD 972.00 972.00 The tota…" at bounding box center [354, 50] width 709 height 597
click at [378, 63] on input "15/12/2025" at bounding box center [397, 64] width 78 height 15
click at [398, 82] on select "Oct Nov Dec" at bounding box center [393, 81] width 16 height 5
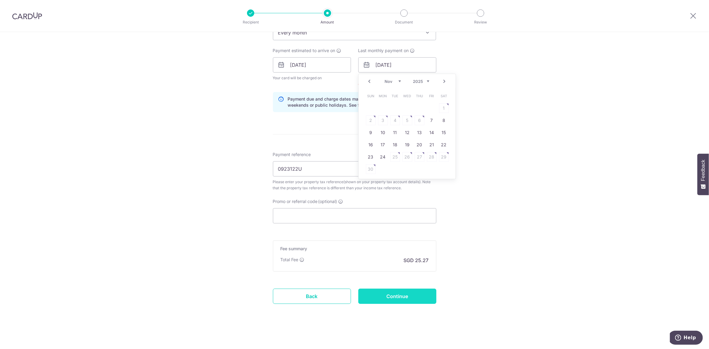
click at [391, 295] on input "Continue" at bounding box center [397, 296] width 78 height 15
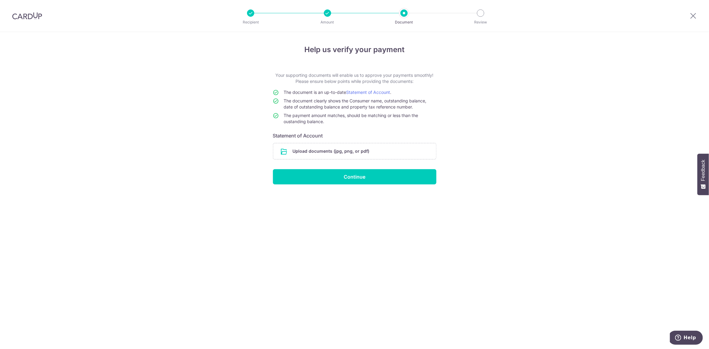
click at [326, 18] on div "Recipient Amount Document Review" at bounding box center [366, 16] width 262 height 32
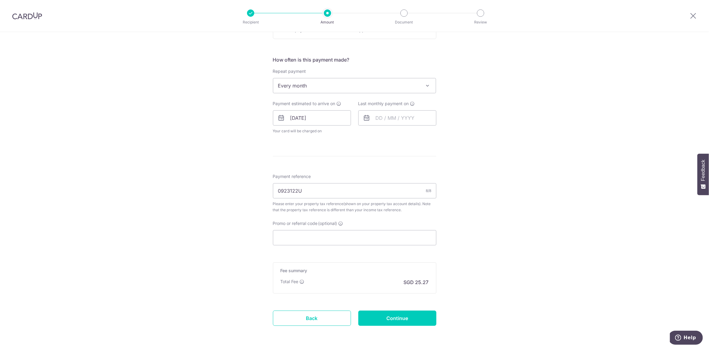
scroll to position [183, 0]
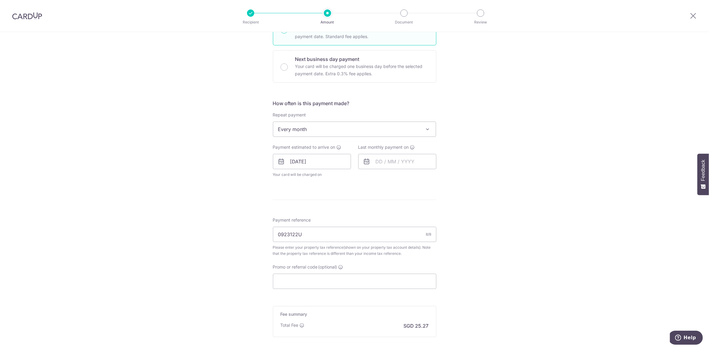
click at [348, 130] on span "Every month" at bounding box center [354, 129] width 163 height 15
click at [319, 131] on span "Every month" at bounding box center [354, 129] width 163 height 15
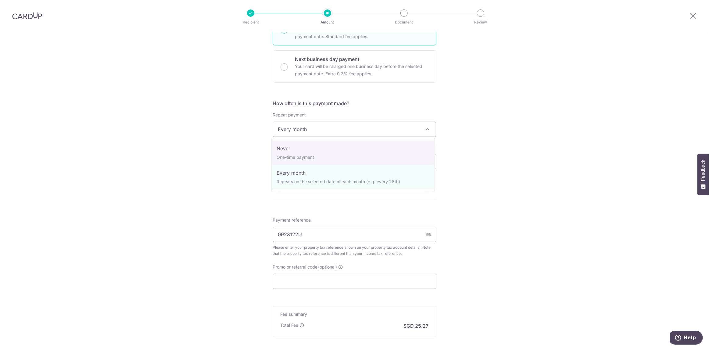
click at [205, 173] on div "Tell us more about your payment Enter payment amount SGD 972.00 972.00 The tota…" at bounding box center [354, 132] width 709 height 566
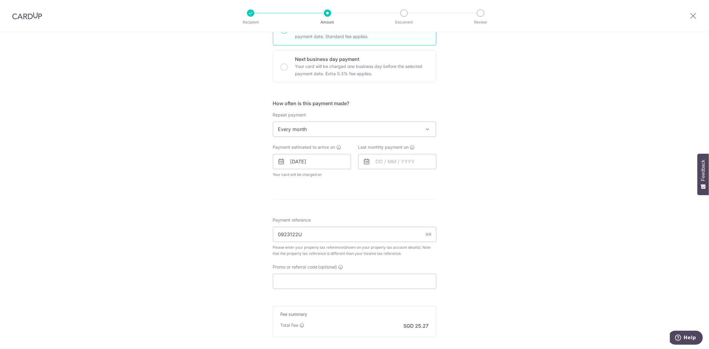
click at [359, 188] on form "Enter payment amount SGD 972.00 972.00 The total tax payment amounts scheduled …" at bounding box center [354, 137] width 163 height 497
click at [396, 161] on input "text" at bounding box center [397, 161] width 78 height 15
click at [398, 177] on select "Oct Nov Dec" at bounding box center [393, 178] width 16 height 5
click at [381, 240] on link "17" at bounding box center [383, 242] width 10 height 10
type input "[DATE]"
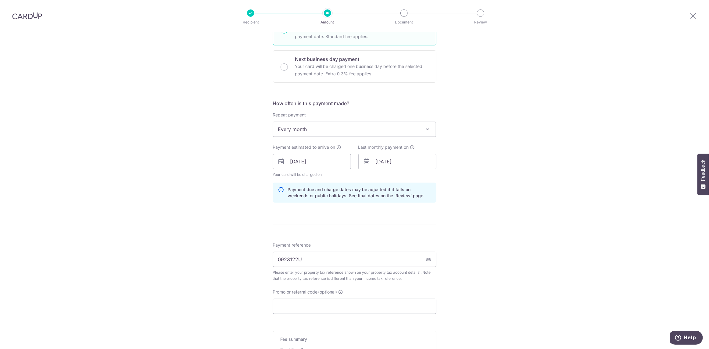
click at [371, 204] on div "How often is this payment made? Repeat payment Never Every month Every month To…" at bounding box center [354, 154] width 163 height 108
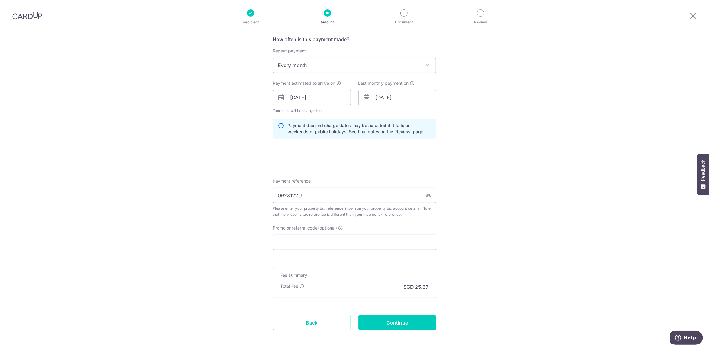
scroll to position [274, 0]
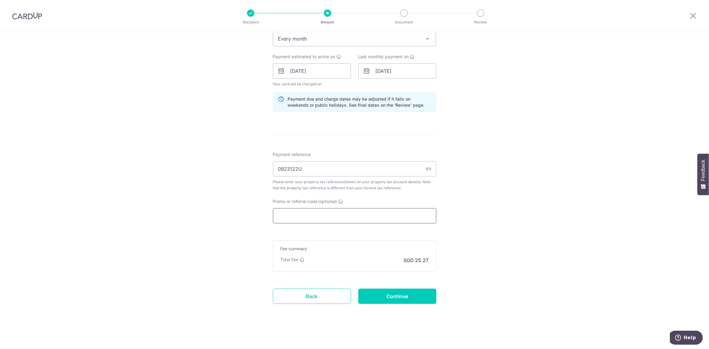
click at [289, 215] on input "Promo or referral code (optional)" at bounding box center [354, 215] width 163 height 15
paste input "VTAX25ONE"
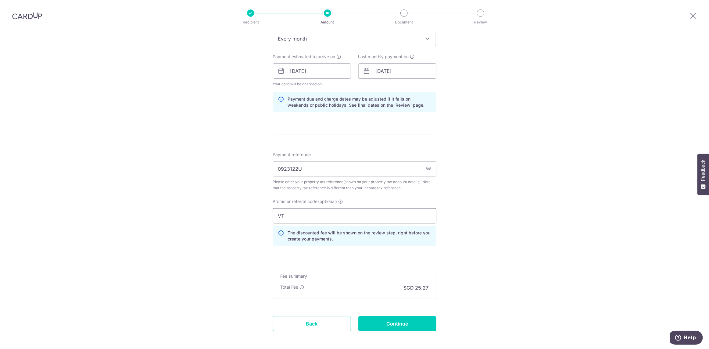
type input "V"
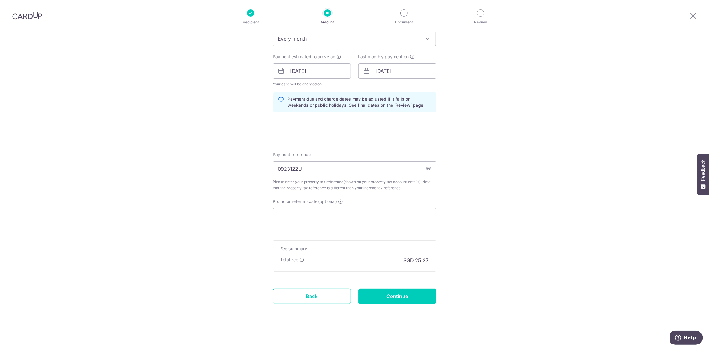
click at [651, 189] on div "Tell us more about your payment Enter payment amount SGD 972.00 972.00 The tota…" at bounding box center [354, 53] width 709 height 591
click at [295, 216] on input "Promo or referral code (optional)" at bounding box center [354, 215] width 163 height 15
paste input "VTAX25R"
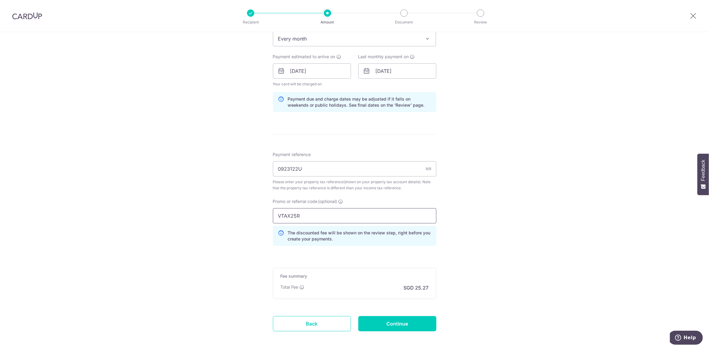
type input "VTAX25R"
click at [239, 235] on div "Tell us more about your payment Enter payment amount SGD 972.00 972.00 The tota…" at bounding box center [354, 67] width 709 height 619
click at [384, 70] on input "[DATE]" at bounding box center [397, 70] width 78 height 15
click at [442, 138] on link "15" at bounding box center [444, 139] width 10 height 10
type input "[DATE]"
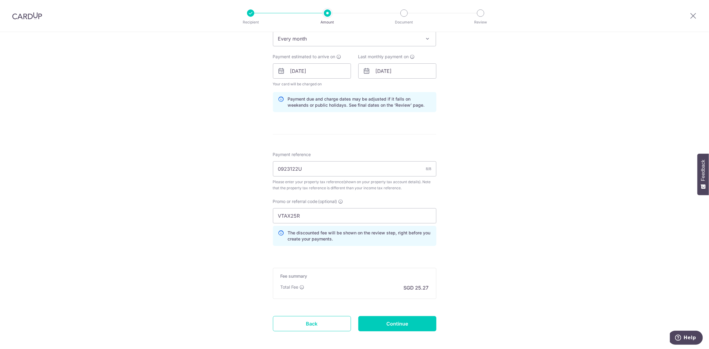
click at [494, 131] on div "Tell us more about your payment Enter payment amount SGD 972.00 972.00 The tota…" at bounding box center [354, 67] width 709 height 619
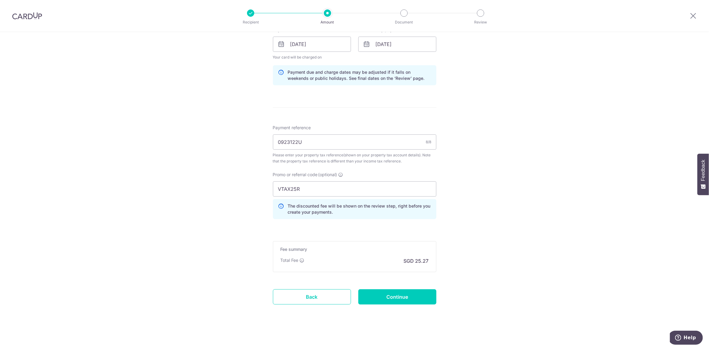
scroll to position [301, 0]
click at [390, 299] on input "Continue" at bounding box center [397, 296] width 78 height 15
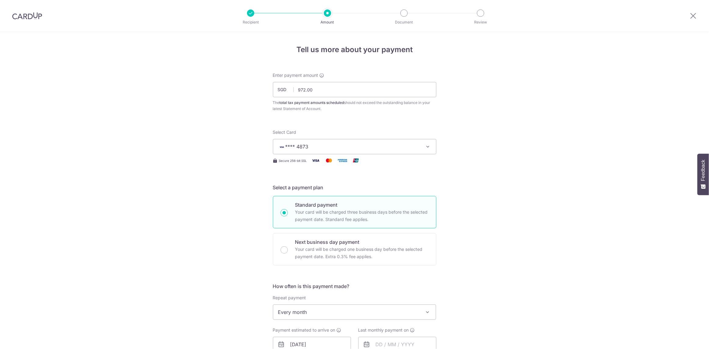
scroll to position [285, 0]
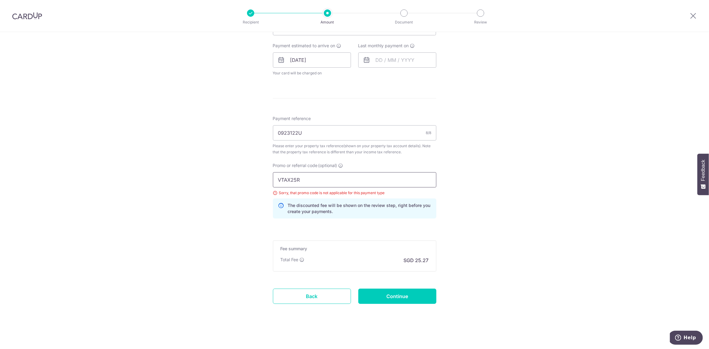
click at [313, 180] on input "VTAX25R" at bounding box center [354, 179] width 163 height 15
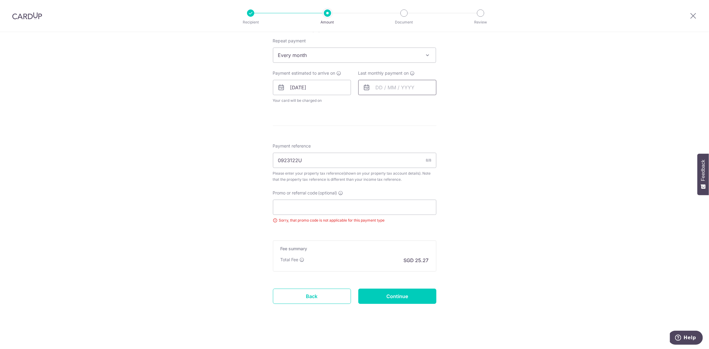
click at [383, 84] on input "text" at bounding box center [397, 87] width 78 height 15
click at [398, 104] on select "Oct Nov Dec" at bounding box center [393, 104] width 16 height 5
click at [381, 165] on link "17" at bounding box center [383, 168] width 10 height 10
type input "[DATE]"
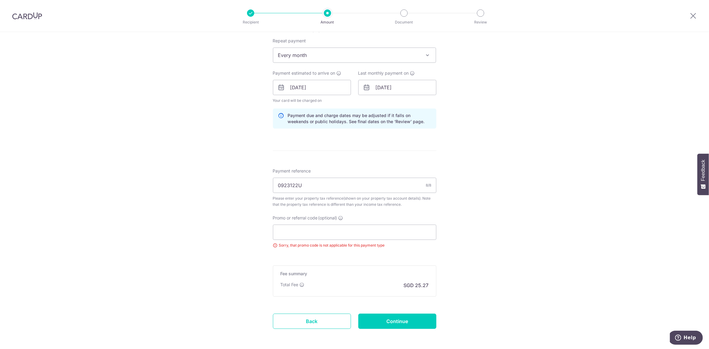
click at [212, 197] on div "Tell us more about your payment Enter payment amount SGD 972.00 972.00 The tota…" at bounding box center [354, 75] width 709 height 600
drag, startPoint x: 403, startPoint y: 323, endPoint x: 378, endPoint y: 321, distance: 25.1
click at [403, 322] on input "Continue" at bounding box center [397, 321] width 78 height 15
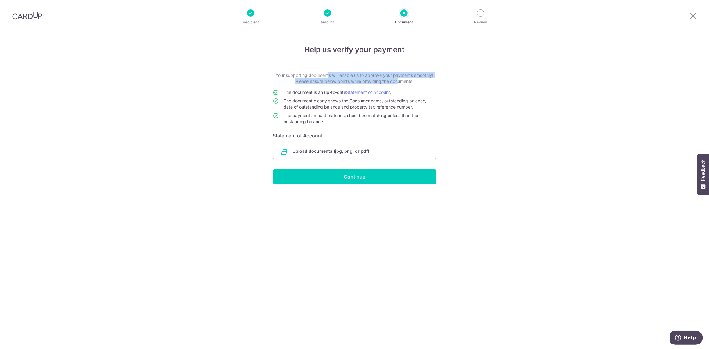
drag, startPoint x: 304, startPoint y: 74, endPoint x: 395, endPoint y: 82, distance: 90.6
click at [395, 82] on p "Your supporting documents will enable us to approve your payments smoothly! Ple…" at bounding box center [354, 78] width 163 height 12
click at [365, 91] on link "Statement of Account" at bounding box center [368, 92] width 44 height 5
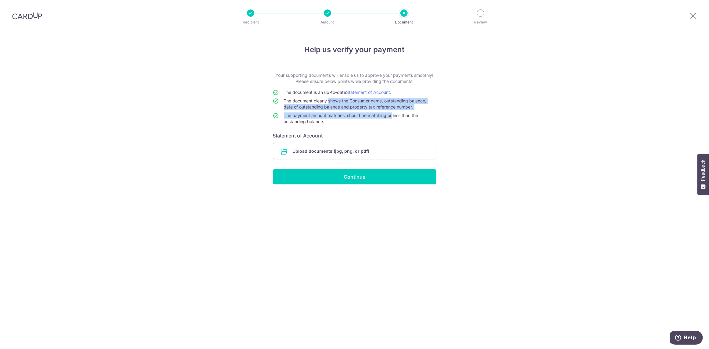
drag, startPoint x: 328, startPoint y: 99, endPoint x: 390, endPoint y: 115, distance: 63.6
click at [390, 115] on tbody "The document is an up-to-date Statement of Account . The document clearly shows…" at bounding box center [354, 108] width 163 height 38
click at [410, 113] on span "The payment amount matches, should be matching or less than the oustanding bala…" at bounding box center [351, 118] width 134 height 11
click at [378, 91] on link "Statement of Account" at bounding box center [368, 92] width 44 height 5
click at [348, 150] on input "file" at bounding box center [354, 151] width 163 height 16
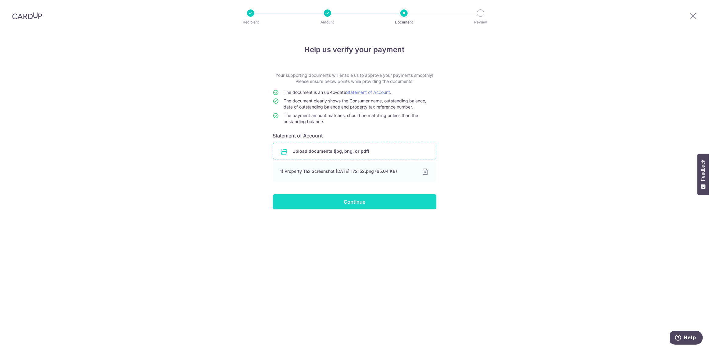
click at [368, 202] on input "Continue" at bounding box center [354, 201] width 163 height 15
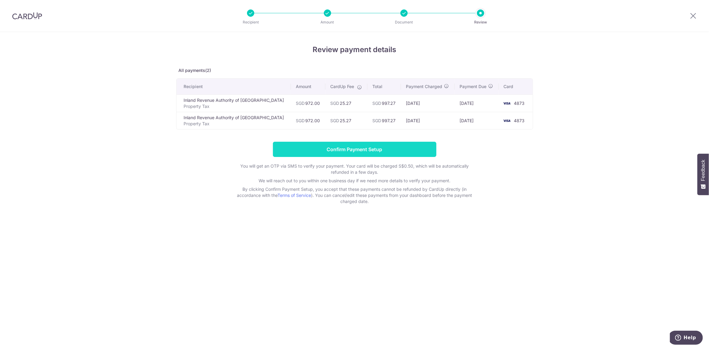
click at [369, 149] on input "Confirm Payment Setup" at bounding box center [354, 149] width 163 height 15
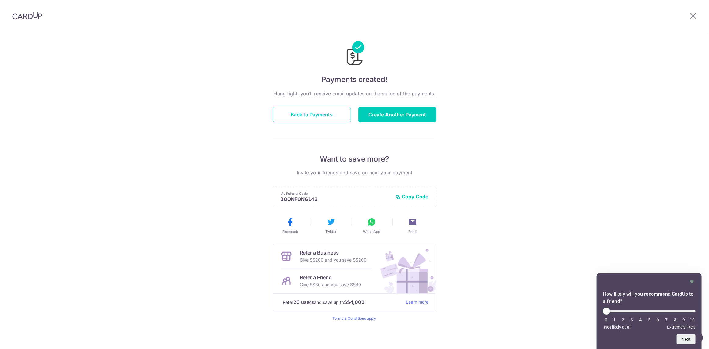
scroll to position [8, 0]
click at [321, 113] on button "Back to Payments" at bounding box center [312, 114] width 78 height 15
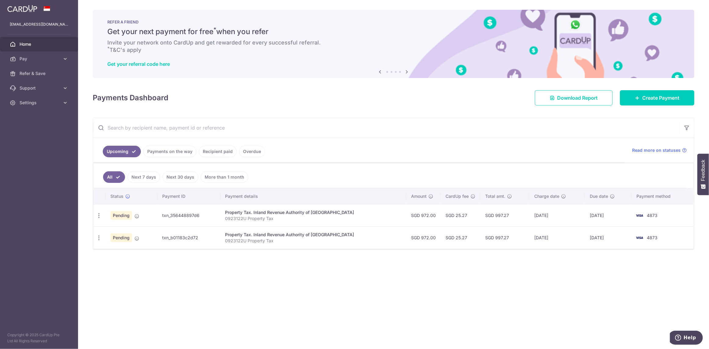
drag, startPoint x: 24, startPoint y: 45, endPoint x: 40, endPoint y: 47, distance: 15.4
click at [24, 45] on span "Home" at bounding box center [40, 44] width 40 height 6
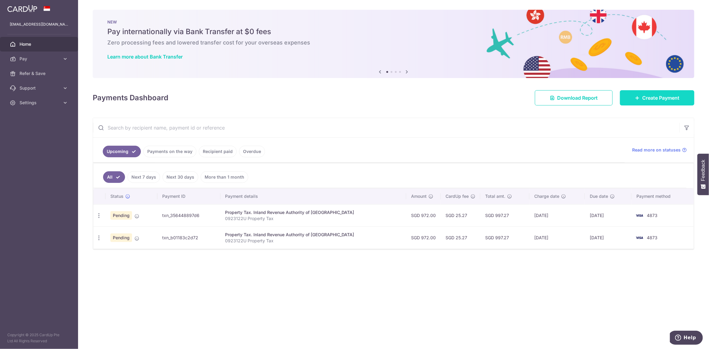
click at [659, 100] on span "Create Payment" at bounding box center [660, 97] width 37 height 7
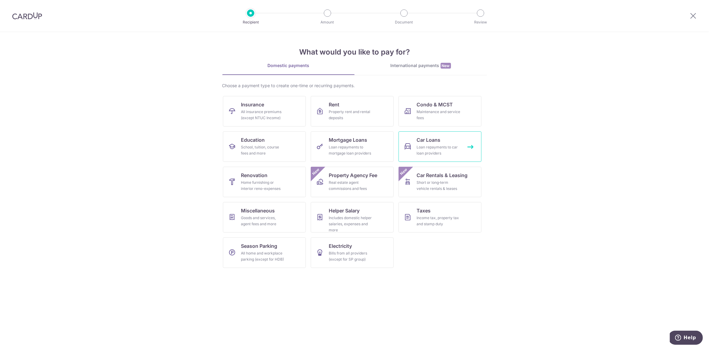
click at [444, 143] on link "Car Loans Loan repayments to car loan providers" at bounding box center [440, 146] width 83 height 30
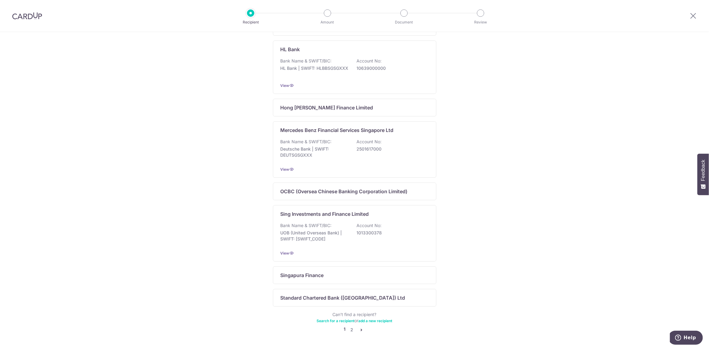
scroll to position [285, 0]
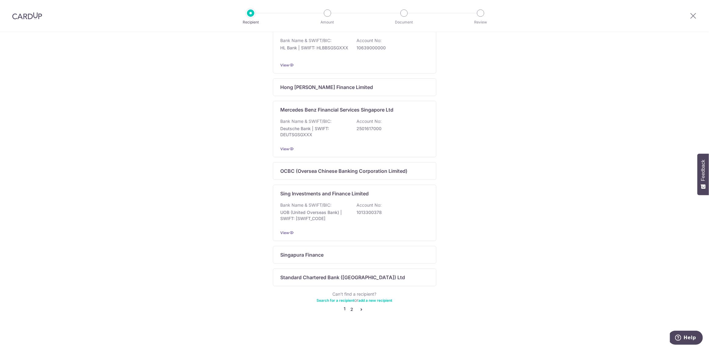
click at [351, 310] on link "2" at bounding box center [351, 309] width 7 height 7
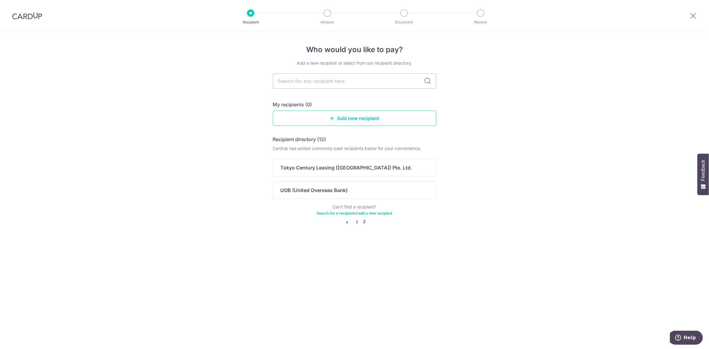
click at [356, 224] on link "1" at bounding box center [356, 222] width 7 height 7
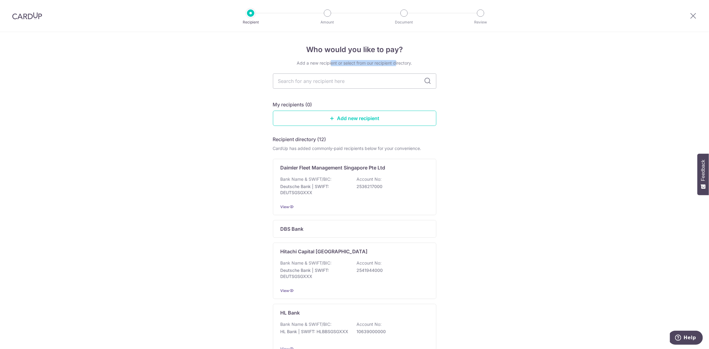
drag, startPoint x: 316, startPoint y: 63, endPoint x: 381, endPoint y: 63, distance: 65.0
click at [381, 63] on div "Add a new recipient or select from our recipient directory." at bounding box center [354, 63] width 163 height 6
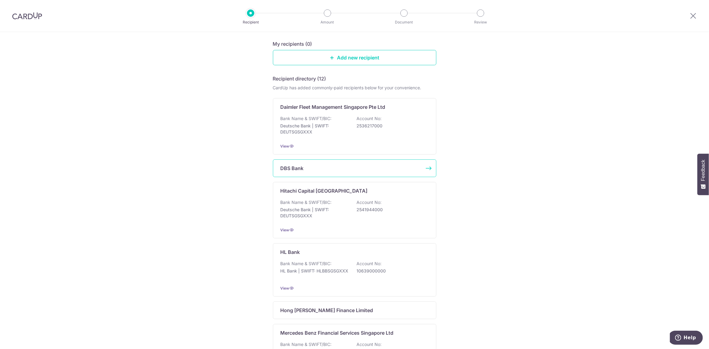
scroll to position [61, 0]
click at [296, 167] on p "DBS Bank" at bounding box center [292, 167] width 23 height 7
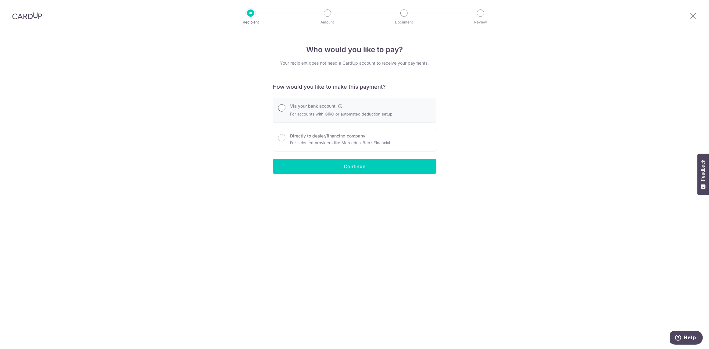
click at [281, 105] on input "Via your bank account" at bounding box center [281, 107] width 7 height 7
radio input "true"
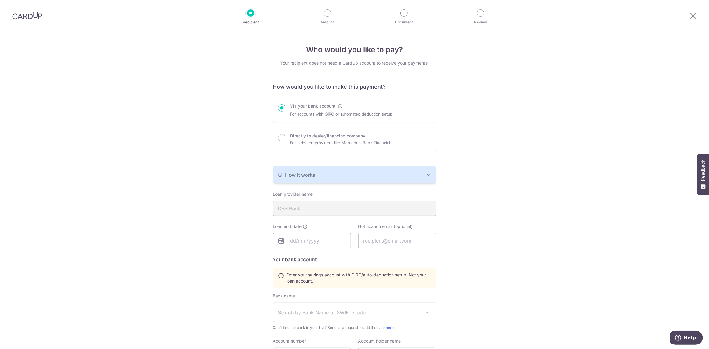
click at [428, 173] on icon "button" at bounding box center [428, 175] width 5 height 5
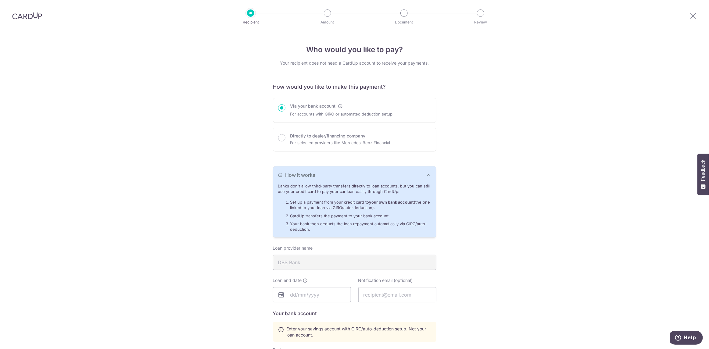
click at [547, 164] on div "Who would you like to pay? Your recipient does not need a CardUp account to rec…" at bounding box center [354, 271] width 709 height 478
drag, startPoint x: 313, startPoint y: 225, endPoint x: 398, endPoint y: 225, distance: 85.1
click at [398, 225] on li "Your bank then deducts the loan repayment automatically via GIRO/auto-deduction." at bounding box center [360, 226] width 141 height 11
click at [401, 224] on li "Your bank then deducts the loan repayment automatically via GIRO/auto-deduction." at bounding box center [360, 226] width 141 height 11
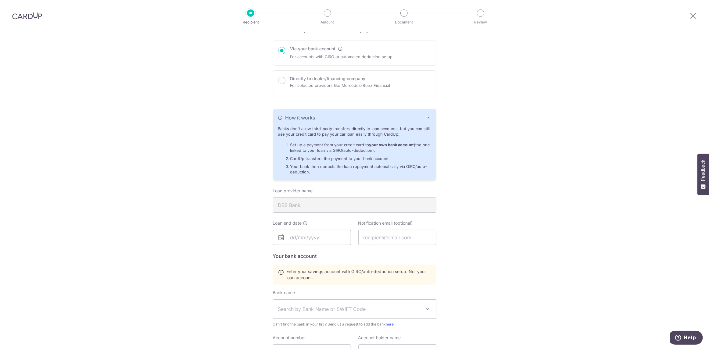
scroll to position [61, 0]
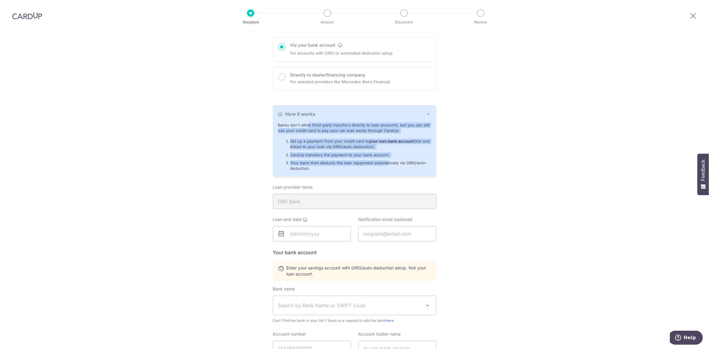
drag, startPoint x: 288, startPoint y: 126, endPoint x: 384, endPoint y: 163, distance: 102.7
click at [384, 163] on div "Banks don't allow third-party transfers directly to loan accounts, but you can …" at bounding box center [354, 150] width 163 height 54
click at [384, 163] on li "Your bank then deducts the loan repayment automatically via GIRO/auto-deduction." at bounding box center [360, 165] width 141 height 11
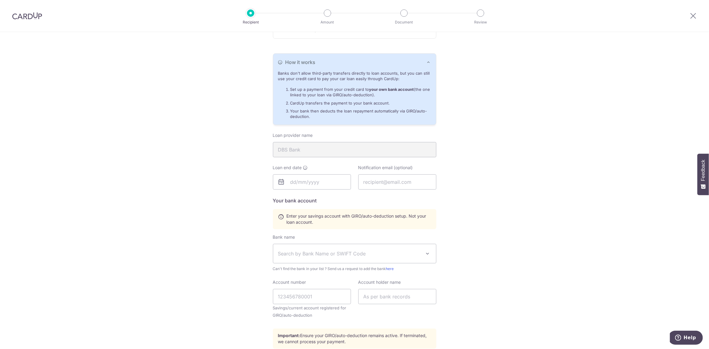
scroll to position [122, 0]
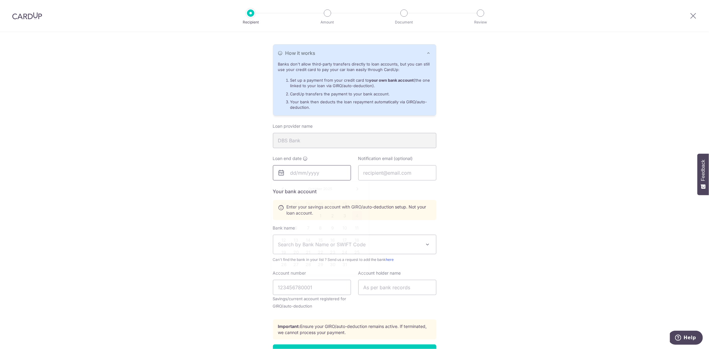
click at [307, 174] on input "text" at bounding box center [312, 172] width 78 height 15
click at [561, 174] on div "Who would you like to pay? Your recipient does not need a CardUp account to rec…" at bounding box center [354, 149] width 709 height 478
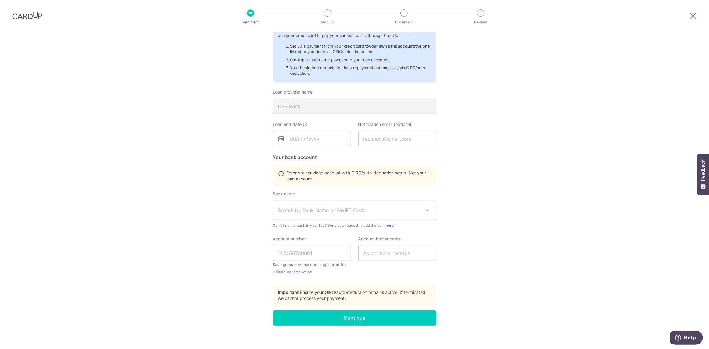
scroll to position [161, 0]
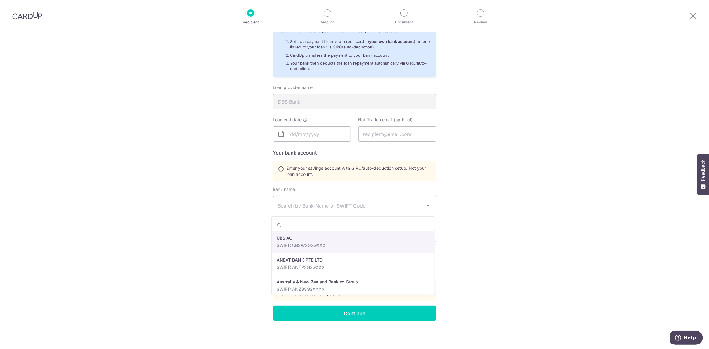
click at [388, 206] on span "Search by Bank Name or SWIFT Code" at bounding box center [349, 205] width 143 height 7
drag, startPoint x: 309, startPoint y: 244, endPoint x: 316, endPoint y: 247, distance: 8.1
select select "6"
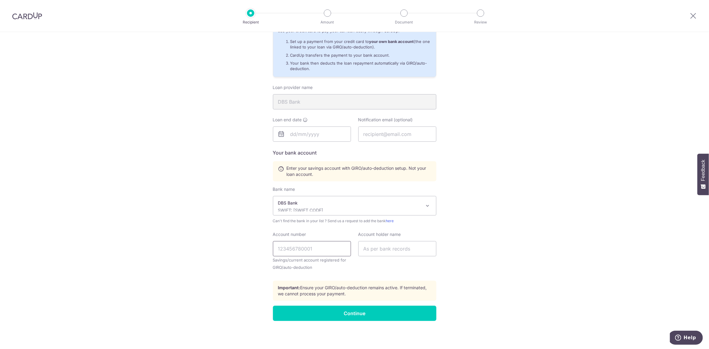
click at [305, 244] on input "Account number" at bounding box center [312, 248] width 78 height 15
paste input "[PHONE_NUMBER]"
type input "0290232245"
click at [497, 249] on div "Who would you like to pay? Your recipient does not need a CardUp account to rec…" at bounding box center [354, 110] width 709 height 478
click at [405, 249] on input "text" at bounding box center [397, 248] width 78 height 15
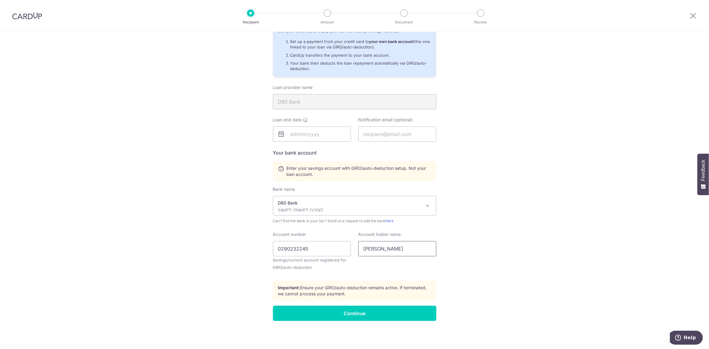
type input "[PERSON_NAME] [PERSON_NAME]"
click at [231, 248] on div "Who would you like to pay? Your recipient does not need a CardUp account to rec…" at bounding box center [354, 110] width 709 height 478
drag, startPoint x: 313, startPoint y: 288, endPoint x: 325, endPoint y: 295, distance: 14.5
click at [325, 295] on p "Important: Ensure your GIRO/auto-deduction remains active. If terminated, we ca…" at bounding box center [354, 291] width 153 height 12
click at [238, 251] on div "Who would you like to pay? Your recipient does not need a CardUp account to rec…" at bounding box center [354, 110] width 709 height 478
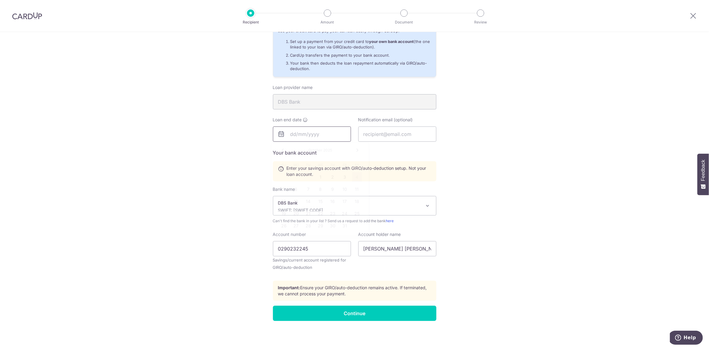
click at [300, 133] on input "text" at bounding box center [312, 134] width 78 height 15
click at [542, 137] on div "Who would you like to pay? Your recipient does not need a CardUp account to rec…" at bounding box center [354, 110] width 709 height 478
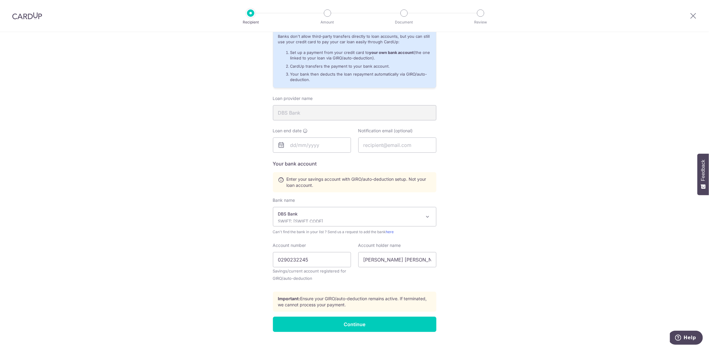
scroll to position [161, 0]
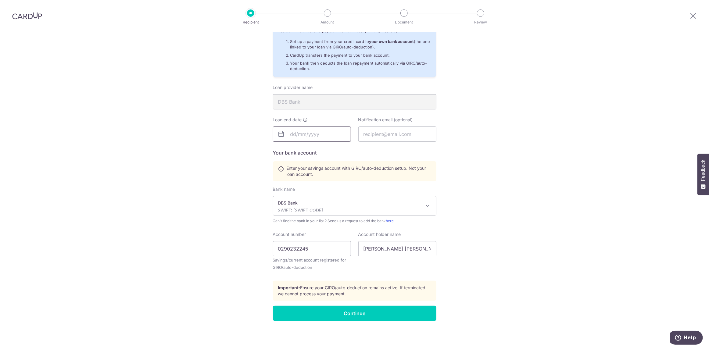
click at [296, 131] on input "text" at bounding box center [312, 134] width 78 height 15
click at [357, 149] on link "Next" at bounding box center [357, 150] width 7 height 7
click at [357, 148] on link "Next" at bounding box center [357, 150] width 7 height 7
click at [321, 223] on link "31" at bounding box center [321, 226] width 10 height 10
type input "[DATE]"
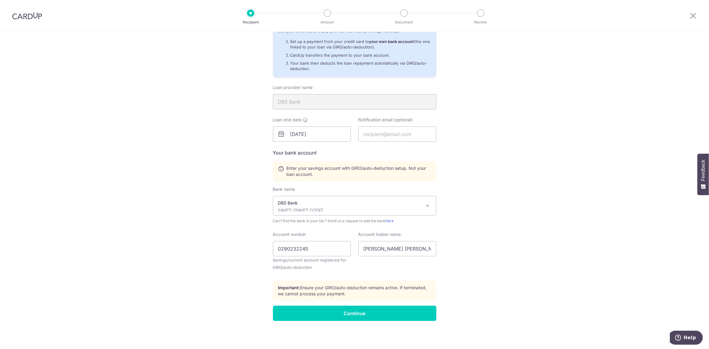
click at [223, 189] on div "Who would you like to pay? Your recipient does not need a CardUp account to rec…" at bounding box center [354, 110] width 709 height 478
click at [247, 129] on div "Who would you like to pay? Your recipient does not need a CardUp account to rec…" at bounding box center [354, 110] width 709 height 478
click at [244, 134] on div "Who would you like to pay? Your recipient does not need a CardUp account to rec…" at bounding box center [354, 110] width 709 height 478
click at [349, 313] on input "Continue" at bounding box center [354, 313] width 163 height 15
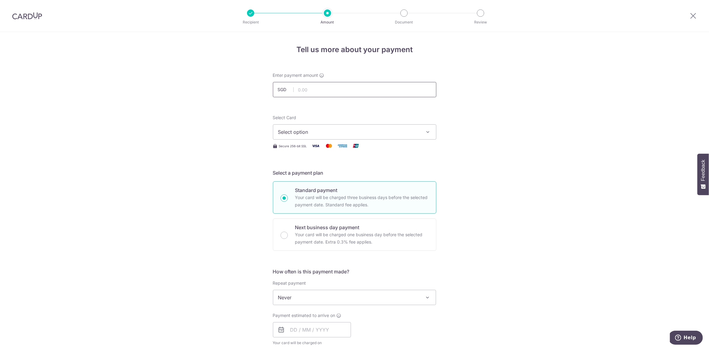
click at [328, 94] on input "text" at bounding box center [354, 89] width 163 height 15
type input "1,522.00"
click at [480, 74] on div "Tell us more about your payment Enter payment amount SGD 1,522.00 1522.00 Recip…" at bounding box center [354, 308] width 709 height 552
click at [319, 134] on span "Select option" at bounding box center [349, 131] width 142 height 7
drag, startPoint x: 341, startPoint y: 178, endPoint x: 362, endPoint y: 177, distance: 21.1
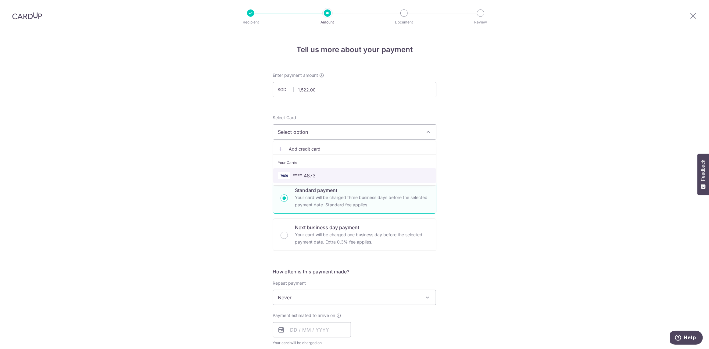
click at [341, 178] on span "**** 4873" at bounding box center [354, 175] width 153 height 7
click at [173, 161] on div "Tell us more about your payment Enter payment amount SGD 1,522.00 1522.00 Recip…" at bounding box center [354, 308] width 709 height 552
drag, startPoint x: 284, startPoint y: 174, endPoint x: 301, endPoint y: 174, distance: 16.8
click at [301, 174] on h5 "Select a payment plan" at bounding box center [354, 172] width 163 height 7
click at [345, 197] on p "Your card will be charged three business days before the selected payment date.…" at bounding box center [362, 201] width 134 height 15
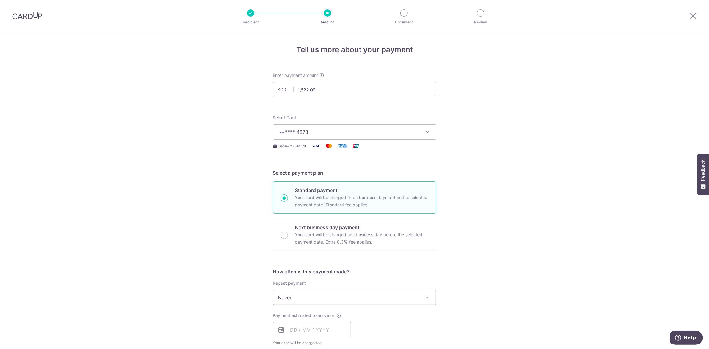
click at [288, 197] on input "Standard payment Your card will be charged three business days before the selec…" at bounding box center [284, 198] width 7 height 7
radio input "true"
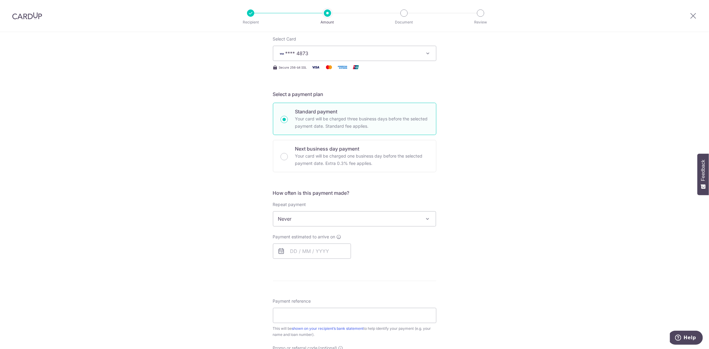
scroll to position [91, 0]
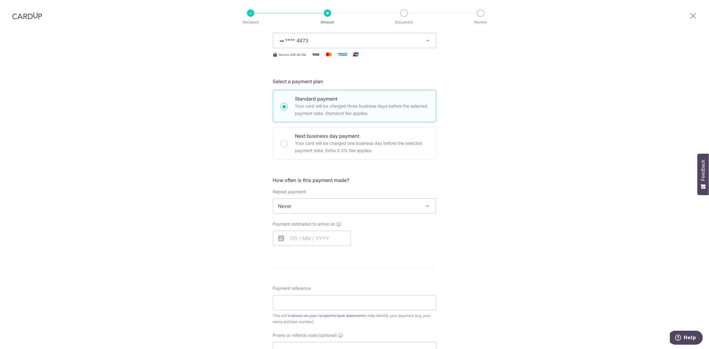
click at [293, 206] on span "Never" at bounding box center [354, 206] width 163 height 15
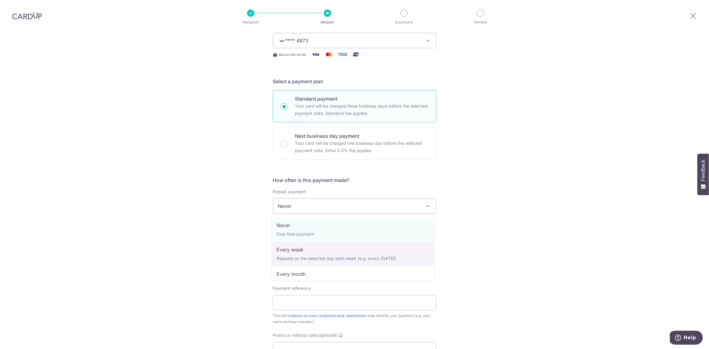
select select "2"
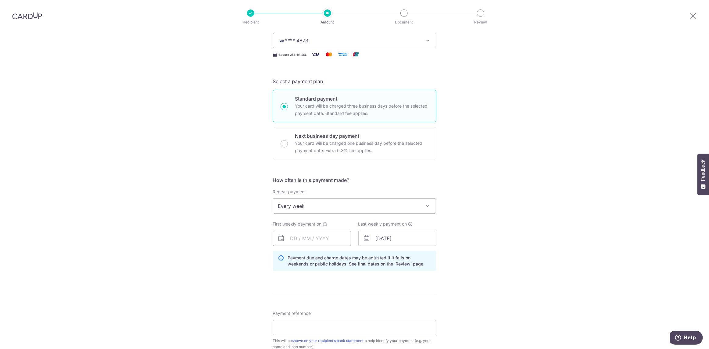
click at [212, 234] on div "Tell us more about your payment Enter payment amount SGD 1,522.00 1522.00 Recip…" at bounding box center [354, 225] width 709 height 568
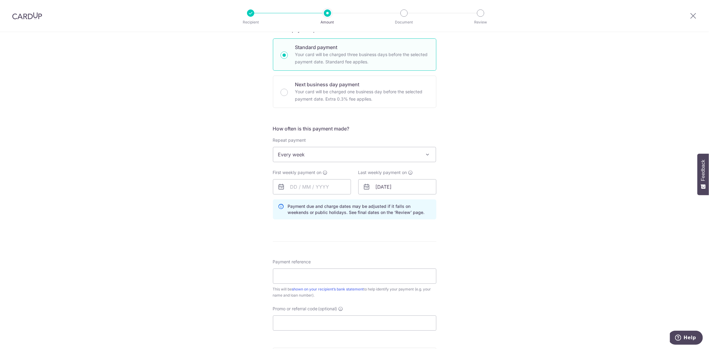
scroll to position [152, 0]
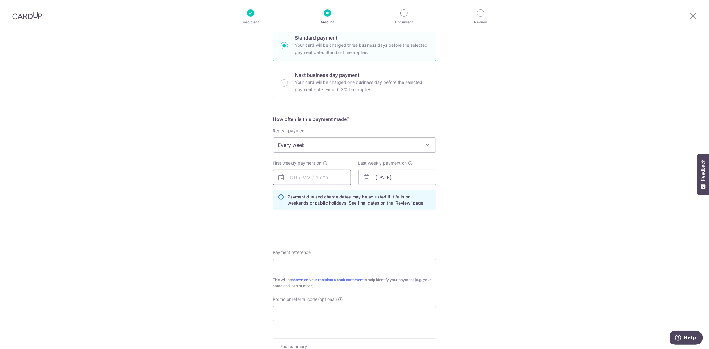
click at [320, 176] on input "text" at bounding box center [312, 177] width 78 height 15
click at [230, 191] on div "Tell us more about your payment Enter payment amount SGD 1,522.00 1522.00 Recip…" at bounding box center [354, 164] width 709 height 568
click at [324, 163] on icon at bounding box center [325, 163] width 5 height 5
click at [310, 178] on input "text" at bounding box center [312, 177] width 78 height 15
click at [296, 269] on link "27" at bounding box center [298, 270] width 10 height 10
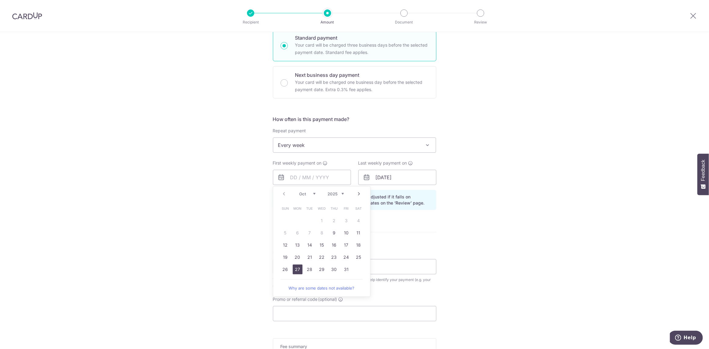
type input "27/10/2025"
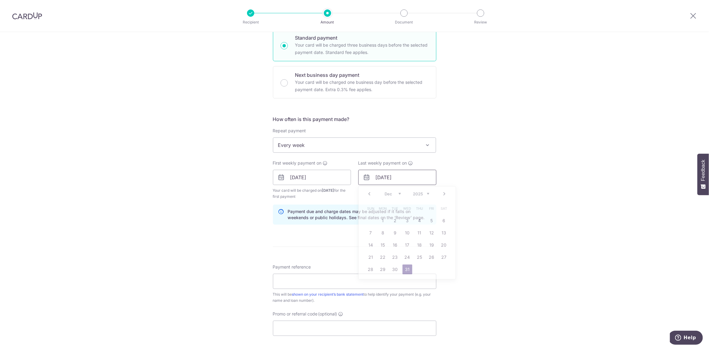
click at [391, 180] on input "31/12/2025" at bounding box center [397, 177] width 78 height 15
click at [430, 257] on link "26" at bounding box center [432, 257] width 10 height 10
type input "26/12/2025"
click at [324, 177] on input "27/10/2025" at bounding box center [312, 177] width 78 height 15
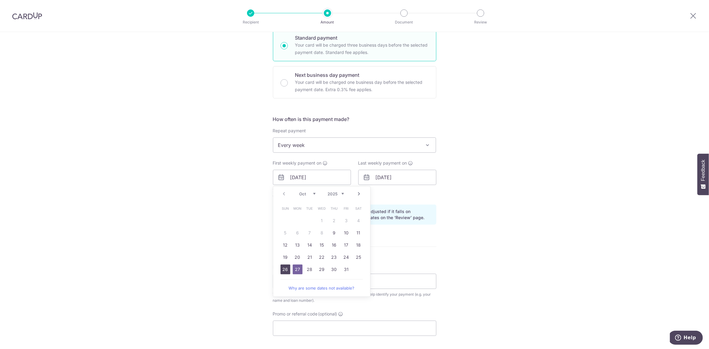
click at [283, 269] on link "26" at bounding box center [286, 270] width 10 height 10
type input "26/10/2025"
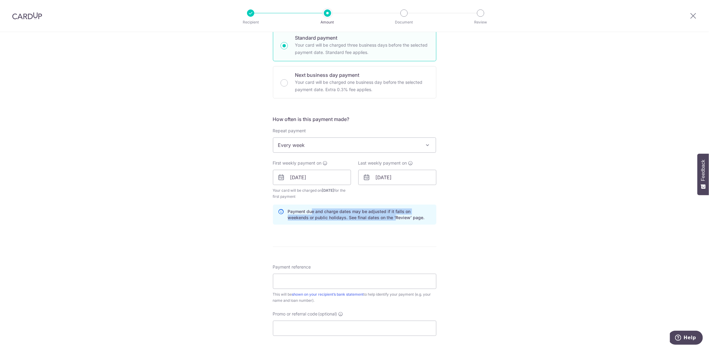
drag, startPoint x: 309, startPoint y: 212, endPoint x: 372, endPoint y: 220, distance: 63.3
click at [372, 220] on p "Payment due and charge dates may be adjusted if it falls on weekends or public …" at bounding box center [359, 215] width 143 height 12
click at [378, 220] on p "Payment due and charge dates may be adjusted if it falls on weekends or public …" at bounding box center [359, 215] width 143 height 12
click at [390, 176] on input "26/12/2025" at bounding box center [397, 177] width 78 height 15
click at [225, 232] on div "Tell us more about your payment Enter payment amount SGD 1,522.00 1522.00 Recip…" at bounding box center [354, 171] width 709 height 583
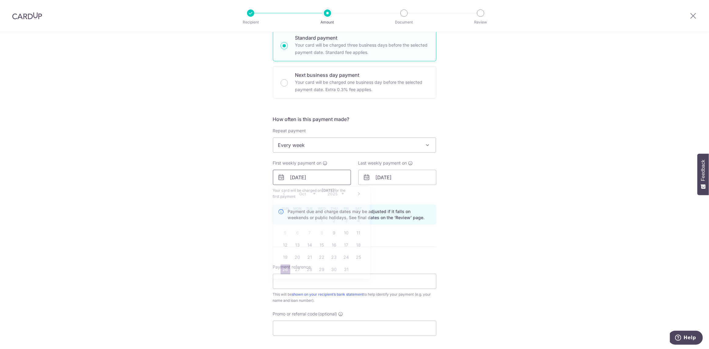
click at [311, 179] on input "26/10/2025" at bounding box center [312, 177] width 78 height 15
drag, startPoint x: 173, startPoint y: 201, endPoint x: 174, endPoint y: 205, distance: 4.0
click at [174, 201] on div "Tell us more about your payment Enter payment amount SGD 1,522.00 1522.00 Recip…" at bounding box center [354, 171] width 709 height 583
click at [305, 281] on input "Payment reference" at bounding box center [354, 281] width 163 height 15
click at [482, 280] on div "Tell us more about your payment Enter payment amount SGD 1,522.00 1522.00 Recip…" at bounding box center [354, 171] width 709 height 583
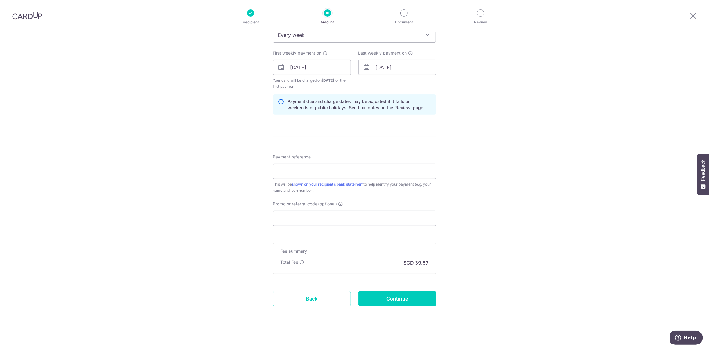
scroll to position [265, 0]
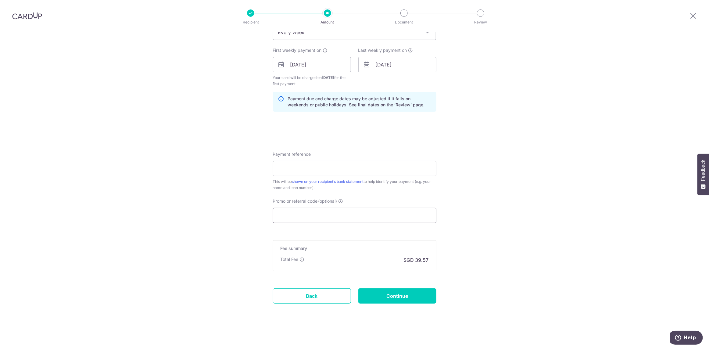
click at [323, 215] on input "Promo or referral code (optional)" at bounding box center [354, 215] width 163 height 15
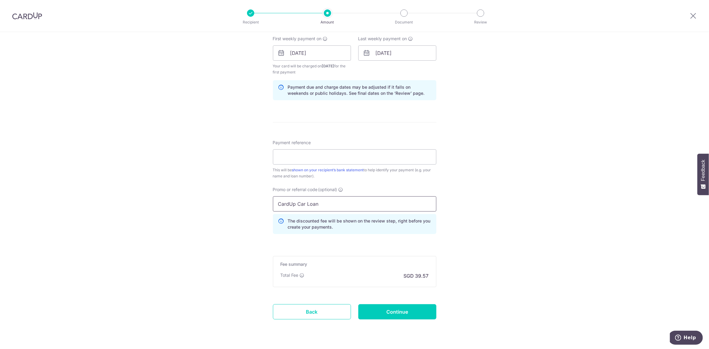
scroll to position [292, 0]
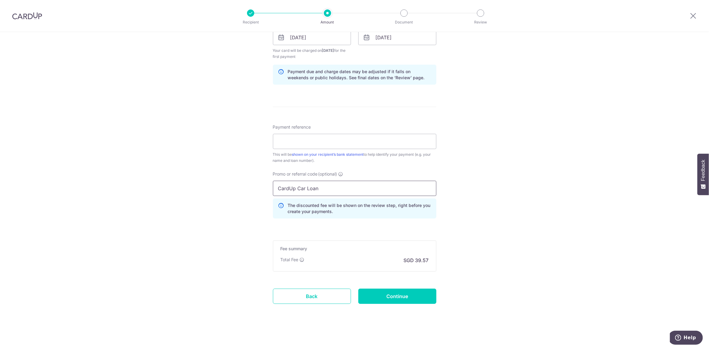
type input "CardUp Car Loan"
drag, startPoint x: 415, startPoint y: 260, endPoint x: 431, endPoint y: 261, distance: 16.5
click at [431, 261] on div "Fee summary Base fee Extend fee Next-day fee Total Fee SGD 39.57" at bounding box center [354, 256] width 163 height 31
click at [489, 274] on div "Tell us more about your payment Enter payment amount SGD 1,522.00 1522.00 Recip…" at bounding box center [354, 45] width 709 height 610
click at [333, 297] on link "Back" at bounding box center [312, 296] width 78 height 15
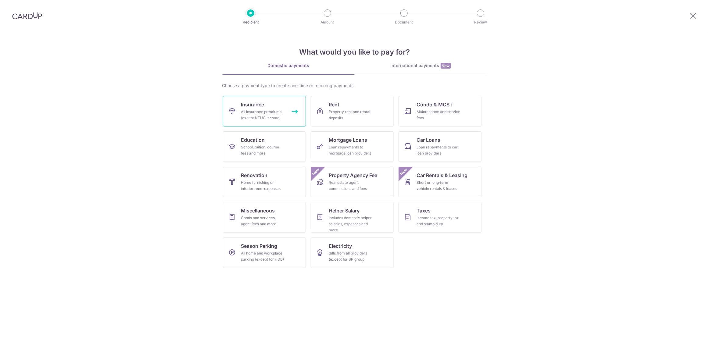
click at [273, 112] on div "All insurance premiums (except NTUC Income)" at bounding box center [263, 115] width 44 height 12
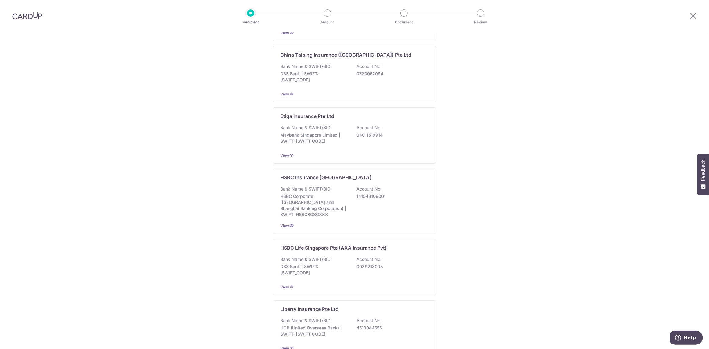
scroll to position [114, 0]
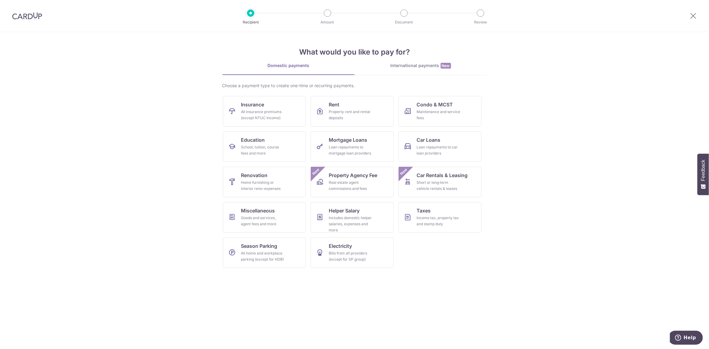
click at [34, 17] on img at bounding box center [27, 15] width 30 height 7
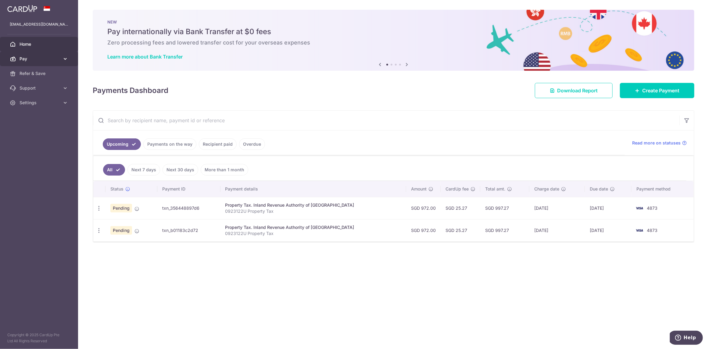
click at [24, 57] on span "Pay" at bounding box center [40, 59] width 40 height 6
click at [33, 73] on span "Payments" at bounding box center [40, 73] width 40 height 6
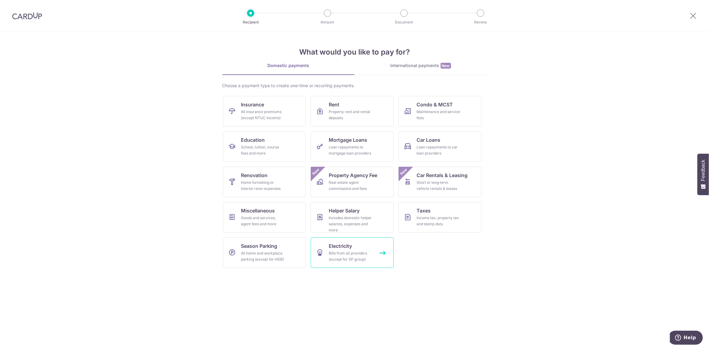
click at [357, 259] on div "Bills from all providers (except for SP group)" at bounding box center [351, 256] width 44 height 12
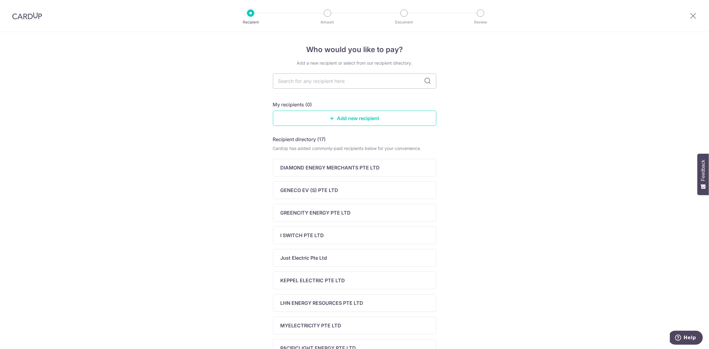
click at [32, 15] on img at bounding box center [27, 15] width 30 height 7
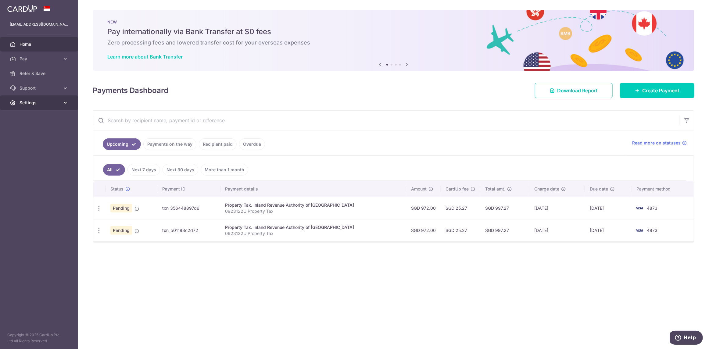
click at [26, 100] on span "Settings" at bounding box center [40, 103] width 40 height 6
click at [31, 87] on span "Support" at bounding box center [40, 88] width 40 height 6
click at [24, 101] on span "FAQ" at bounding box center [40, 103] width 40 height 6
click at [193, 225] on td "txn_b01183c2d72" at bounding box center [188, 230] width 63 height 22
click at [269, 226] on div "Property Tax. Inland Revenue Authority of [GEOGRAPHIC_DATA]" at bounding box center [313, 227] width 176 height 6
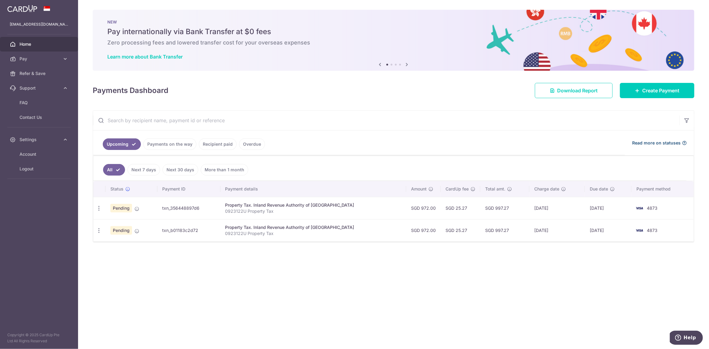
click at [665, 142] on span "Read more on statuses" at bounding box center [656, 143] width 48 height 6
click at [34, 59] on span "Pay" at bounding box center [40, 59] width 40 height 6
click at [34, 72] on span "Payments" at bounding box center [40, 73] width 40 height 6
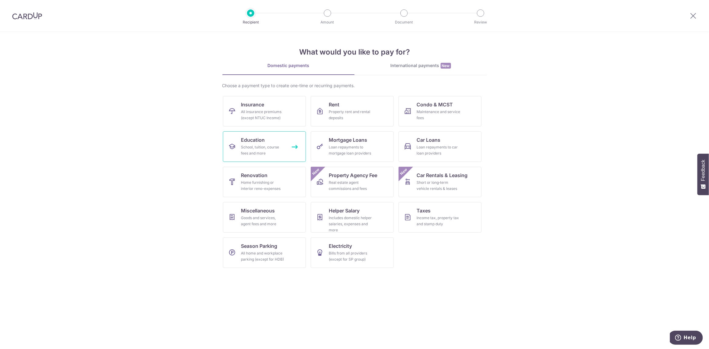
click at [266, 145] on div "School, tuition, course fees and more" at bounding box center [263, 150] width 44 height 12
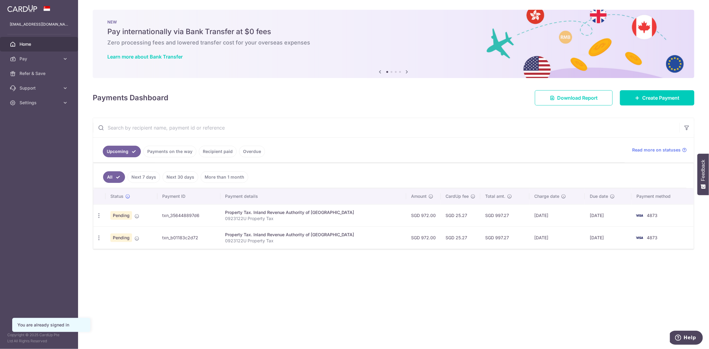
click at [172, 150] on link "Payments on the way" at bounding box center [169, 152] width 53 height 12
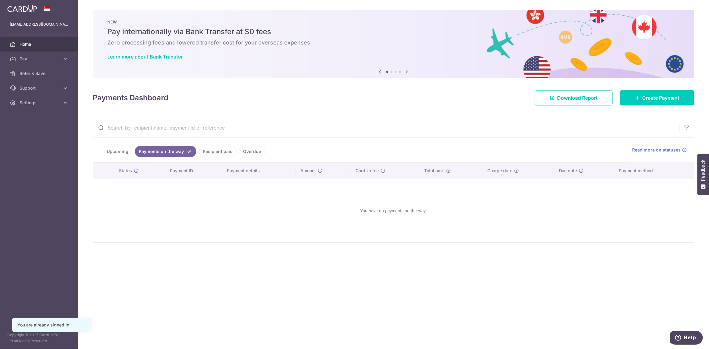
click at [114, 151] on link "Upcoming" at bounding box center [118, 152] width 30 height 12
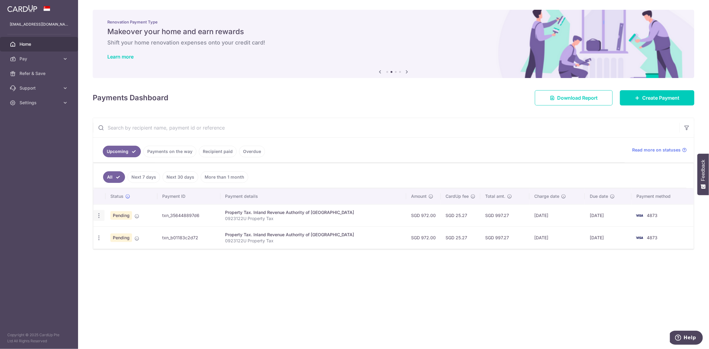
click at [99, 214] on icon "button" at bounding box center [99, 216] width 6 height 6
click at [230, 310] on div "× Pause Schedule Pause all future payments in this series Pause just this one p…" at bounding box center [393, 174] width 631 height 349
click at [98, 215] on icon "button" at bounding box center [99, 216] width 6 height 6
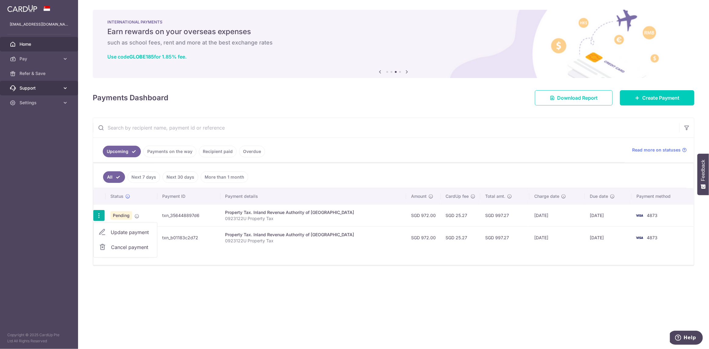
click at [30, 88] on span "Support" at bounding box center [40, 88] width 40 height 6
click at [32, 9] on img at bounding box center [22, 8] width 30 height 7
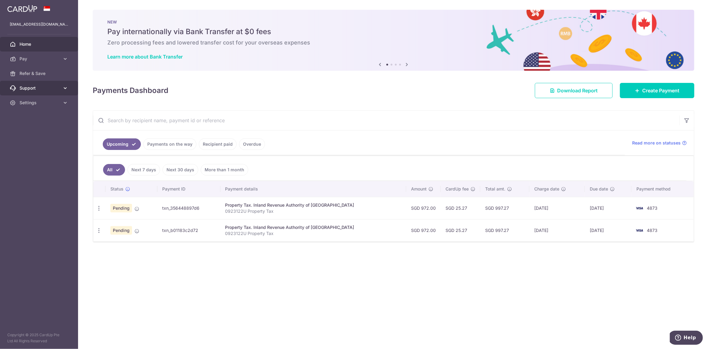
click at [30, 90] on span "Support" at bounding box center [40, 88] width 40 height 6
click at [26, 102] on span "FAQ" at bounding box center [40, 103] width 40 height 6
click at [100, 209] on icon "button" at bounding box center [99, 208] width 6 height 6
click at [136, 238] on span "Cancel payment" at bounding box center [131, 239] width 41 height 7
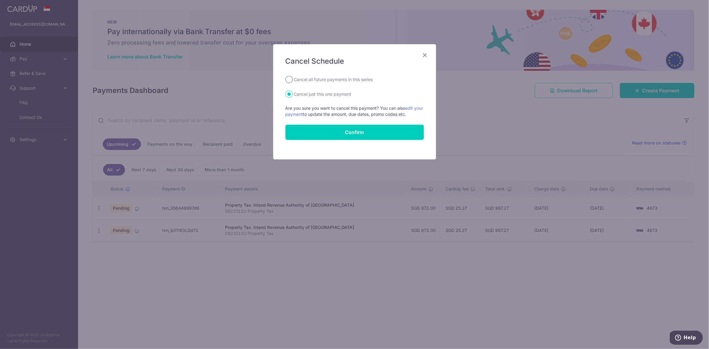
click at [290, 80] on input "Cancel all future payments in this series" at bounding box center [288, 79] width 7 height 7
radio input "true"
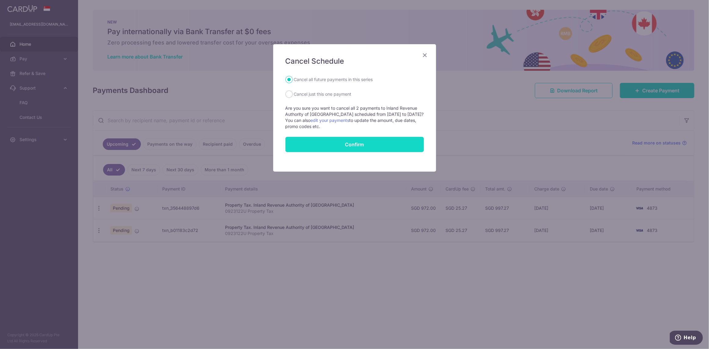
click at [356, 144] on button "Confirm" at bounding box center [354, 144] width 138 height 15
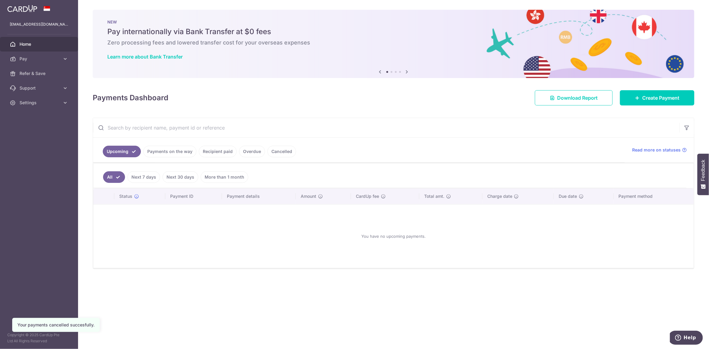
click at [33, 44] on span "Home" at bounding box center [40, 44] width 40 height 6
